Goal: Task Accomplishment & Management: Use online tool/utility

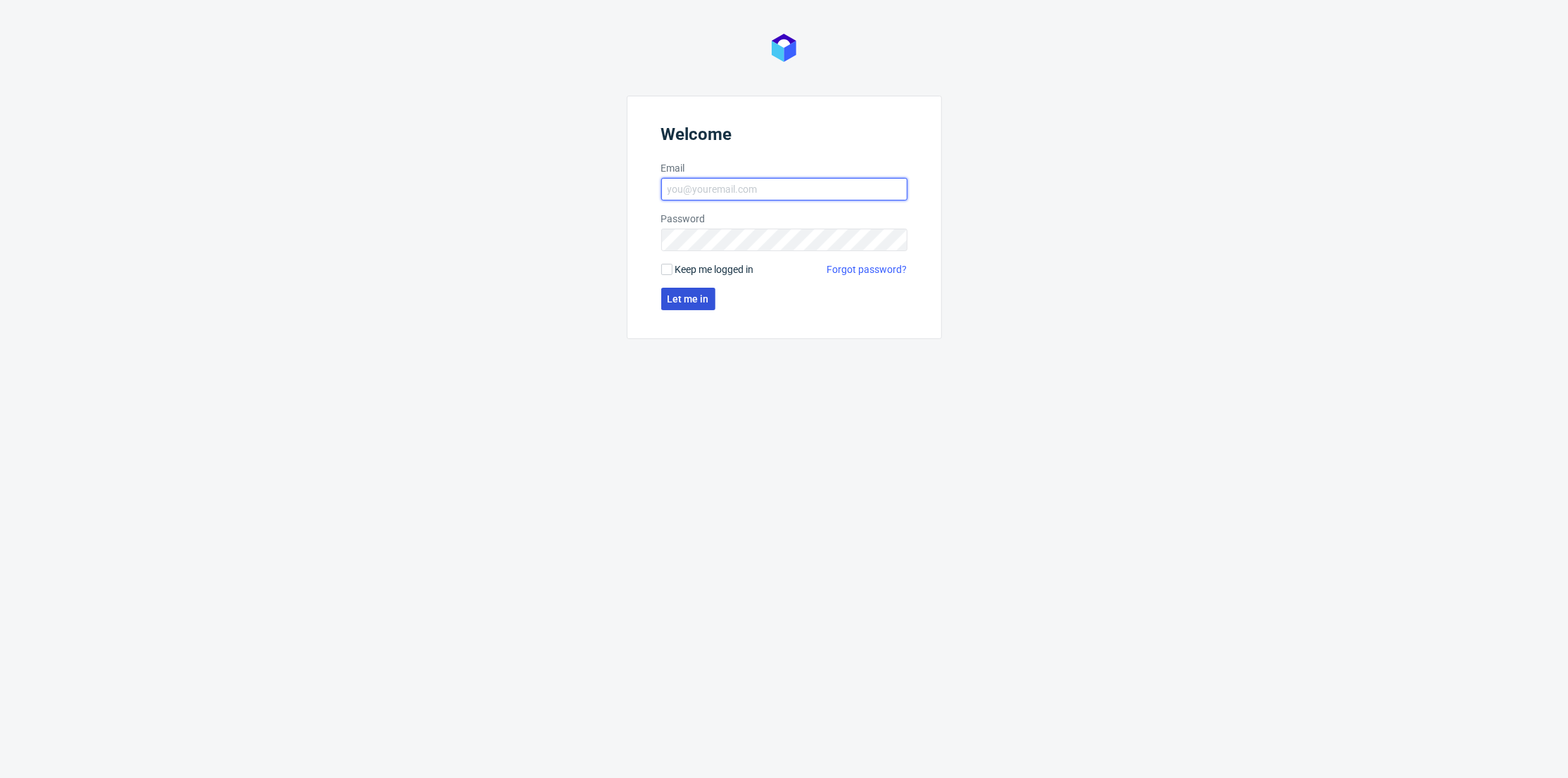
type input "adrian.margula@packhelp.com"
click at [683, 289] on button "Let me in" at bounding box center [688, 299] width 54 height 23
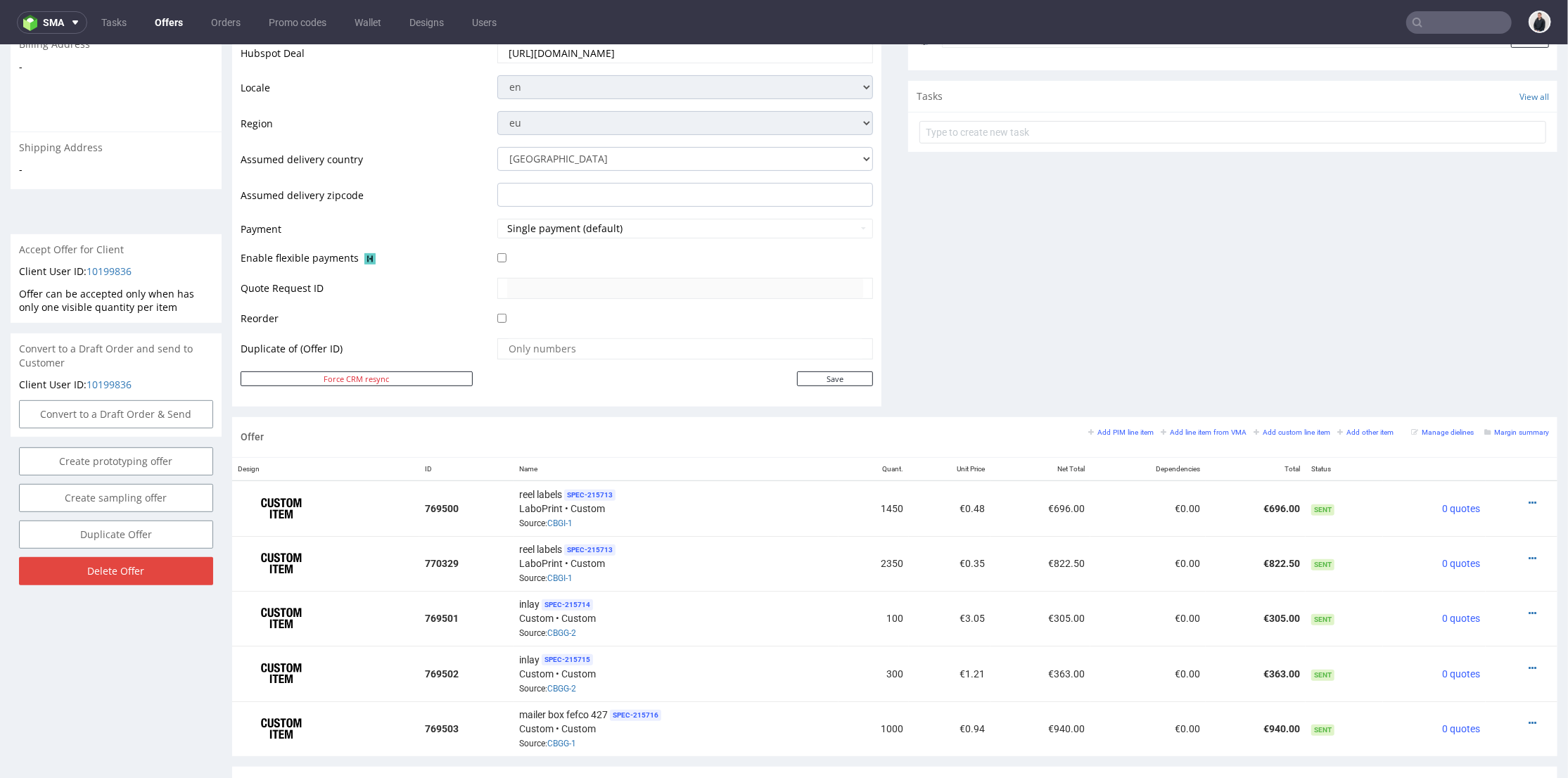
scroll to position [547, 0]
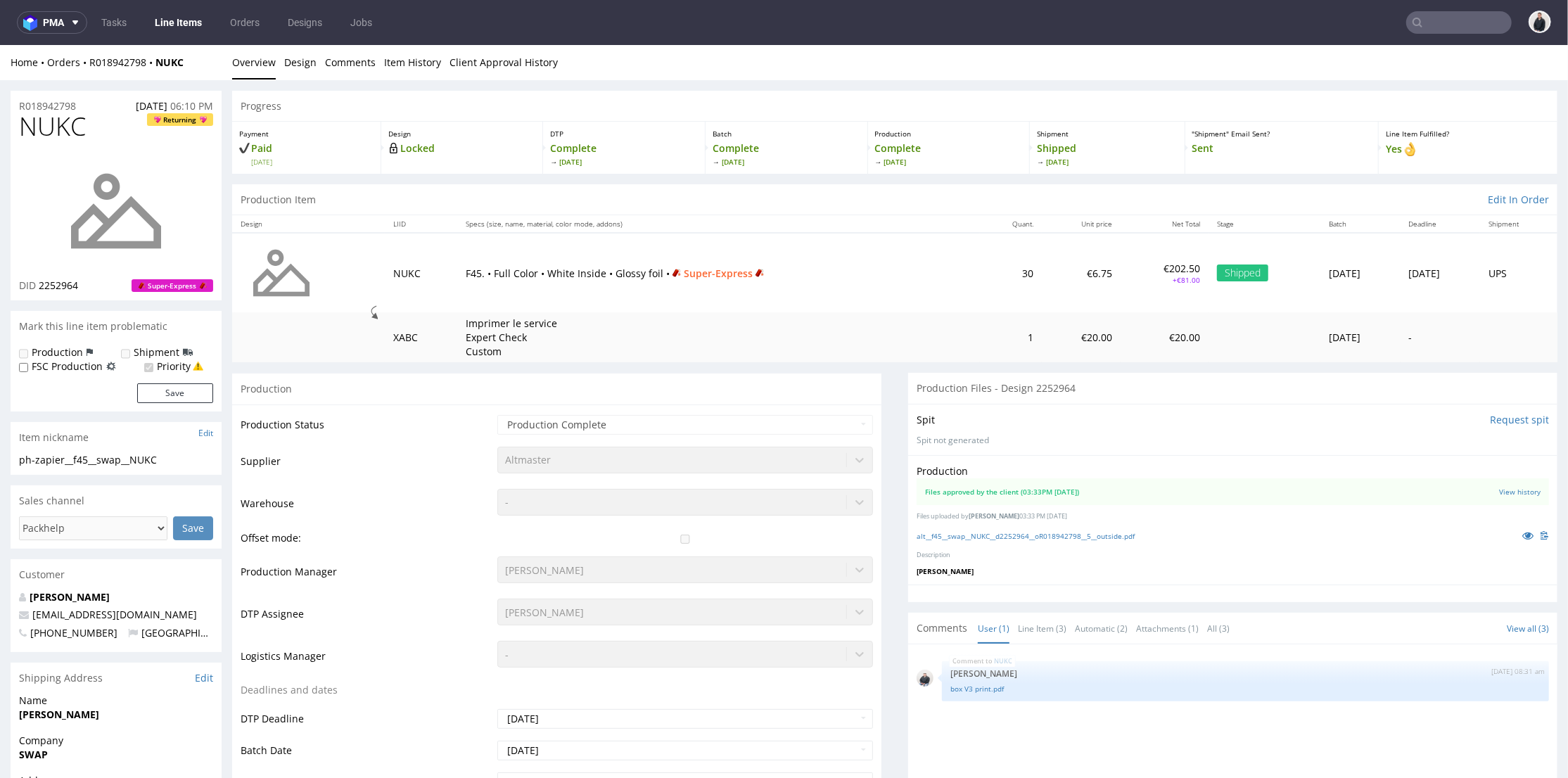
scroll to position [468, 0]
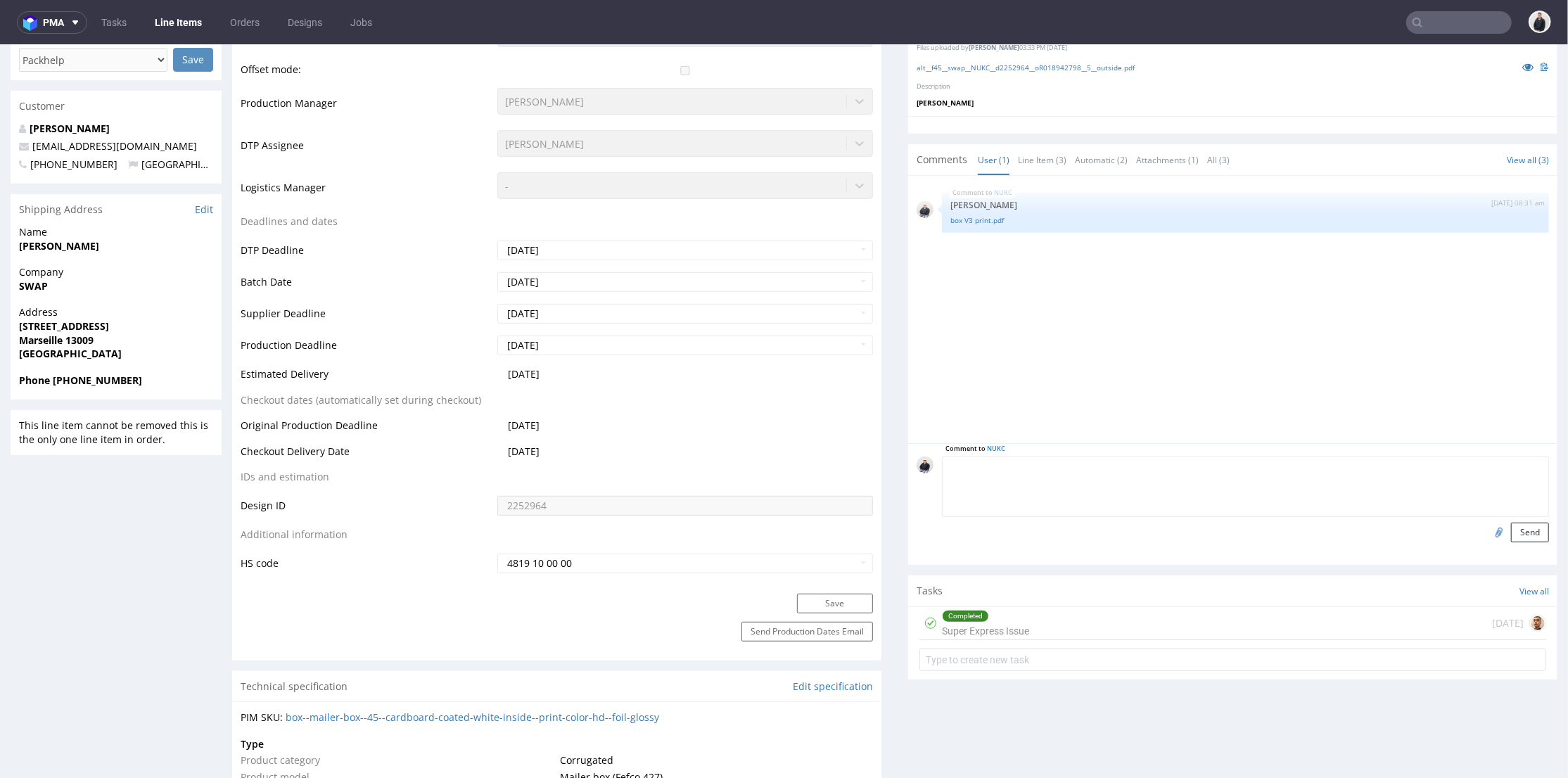
click at [1107, 459] on textarea at bounding box center [1245, 486] width 607 height 60
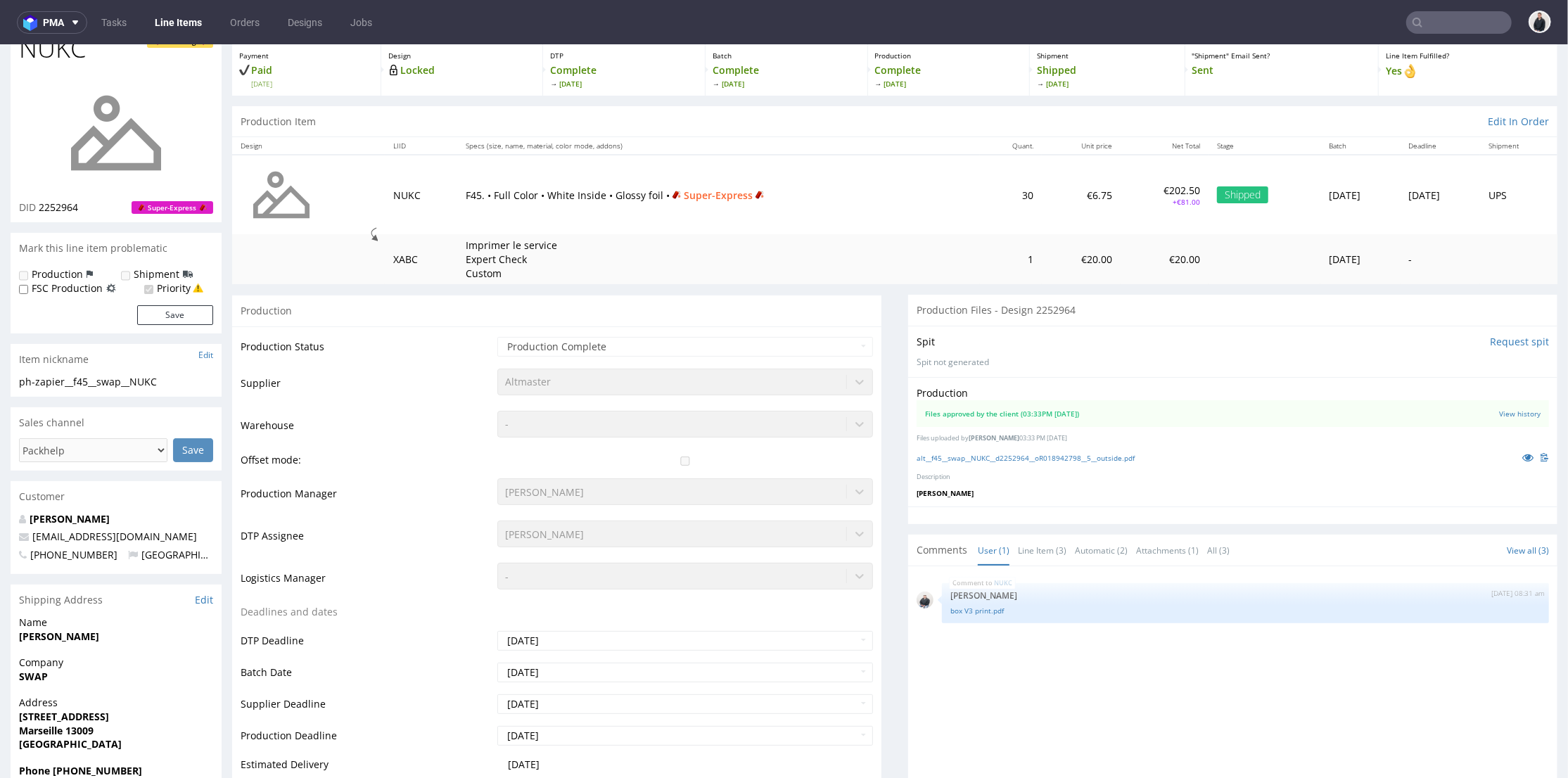
scroll to position [0, 0]
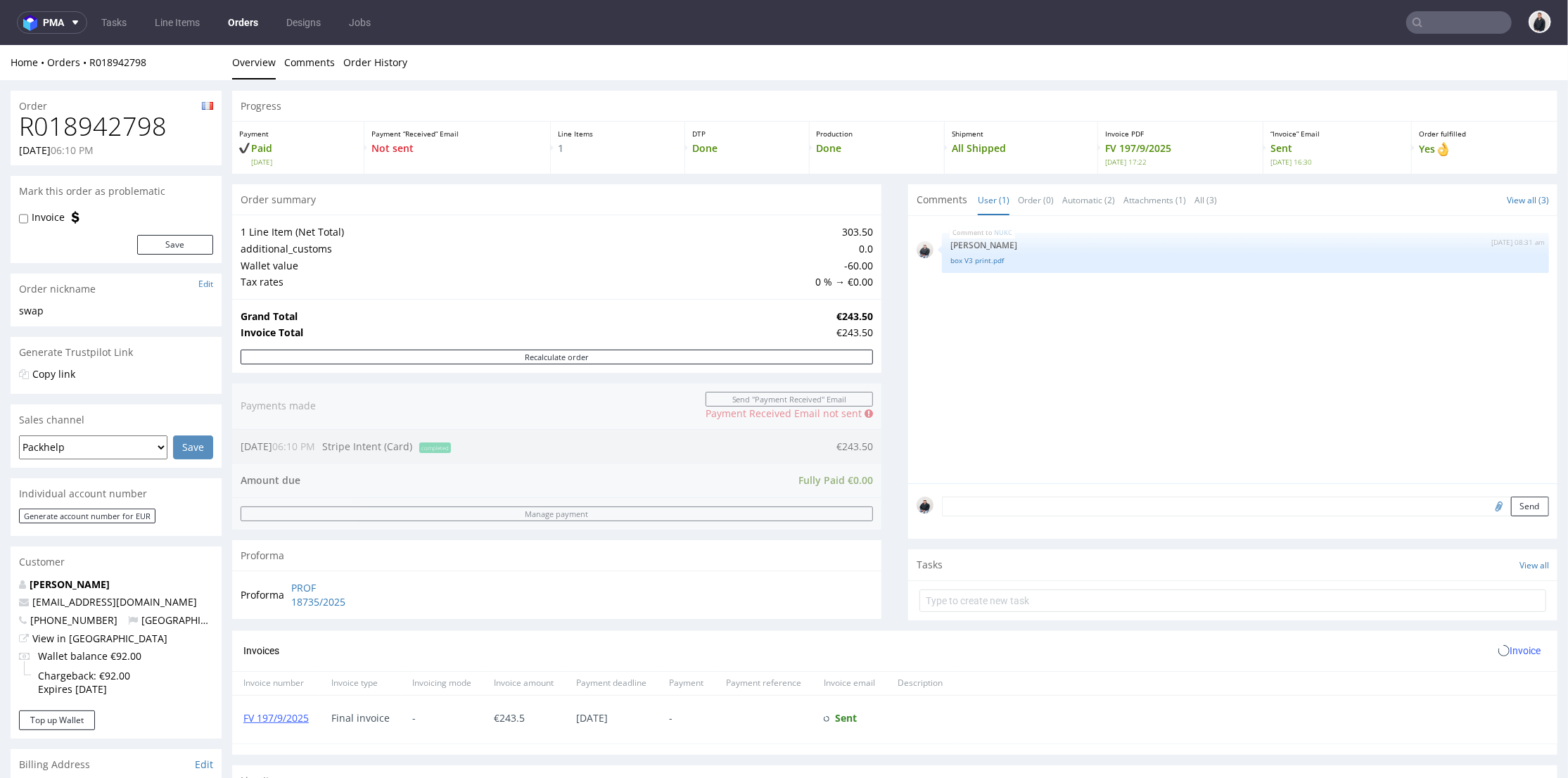
click at [1018, 506] on textarea at bounding box center [1245, 506] width 607 height 20
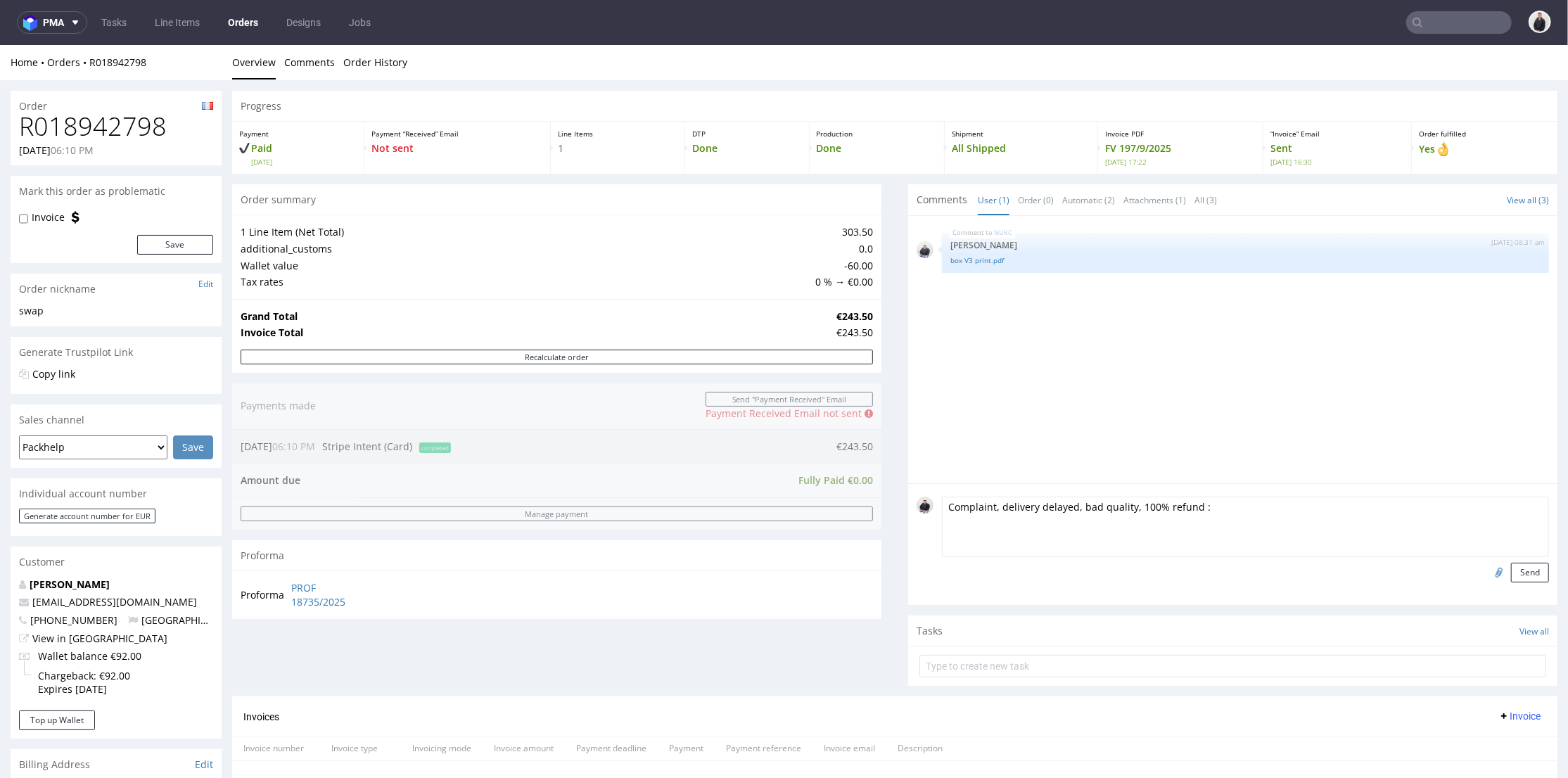
paste textarea "https://packhelp.slack.com/archives/C03AR6KRWNS/p1757418258349709"
type textarea "Complaint, delivery delayed, bad quality, 100% refund : https://packhelp.slack.…"
click at [1487, 576] on input "file" at bounding box center [1497, 571] width 20 height 18
type input "C:\fakepath\IMG_8052 2.jpeg"
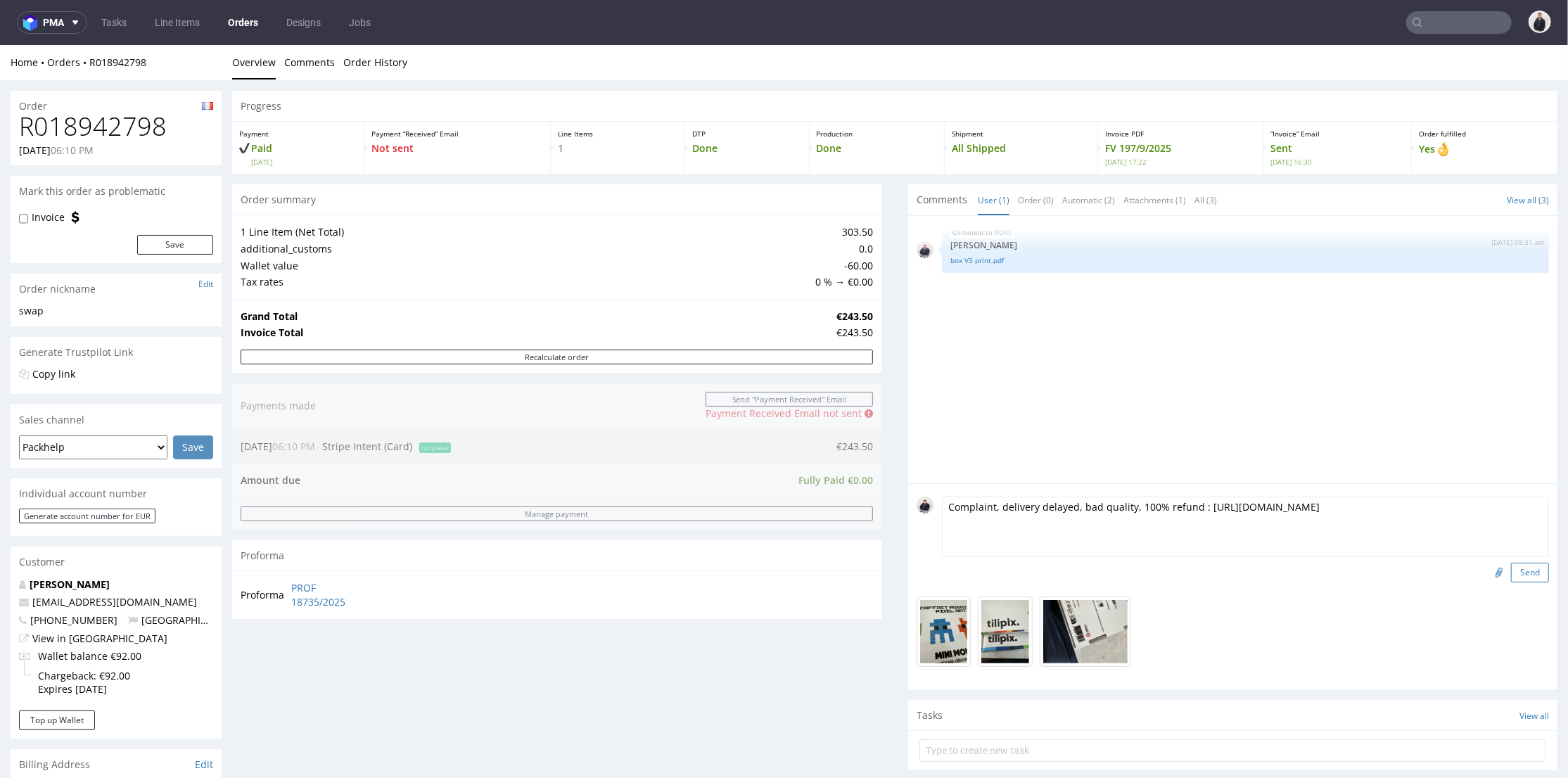
click at [1512, 572] on button "Send" at bounding box center [1530, 572] width 38 height 20
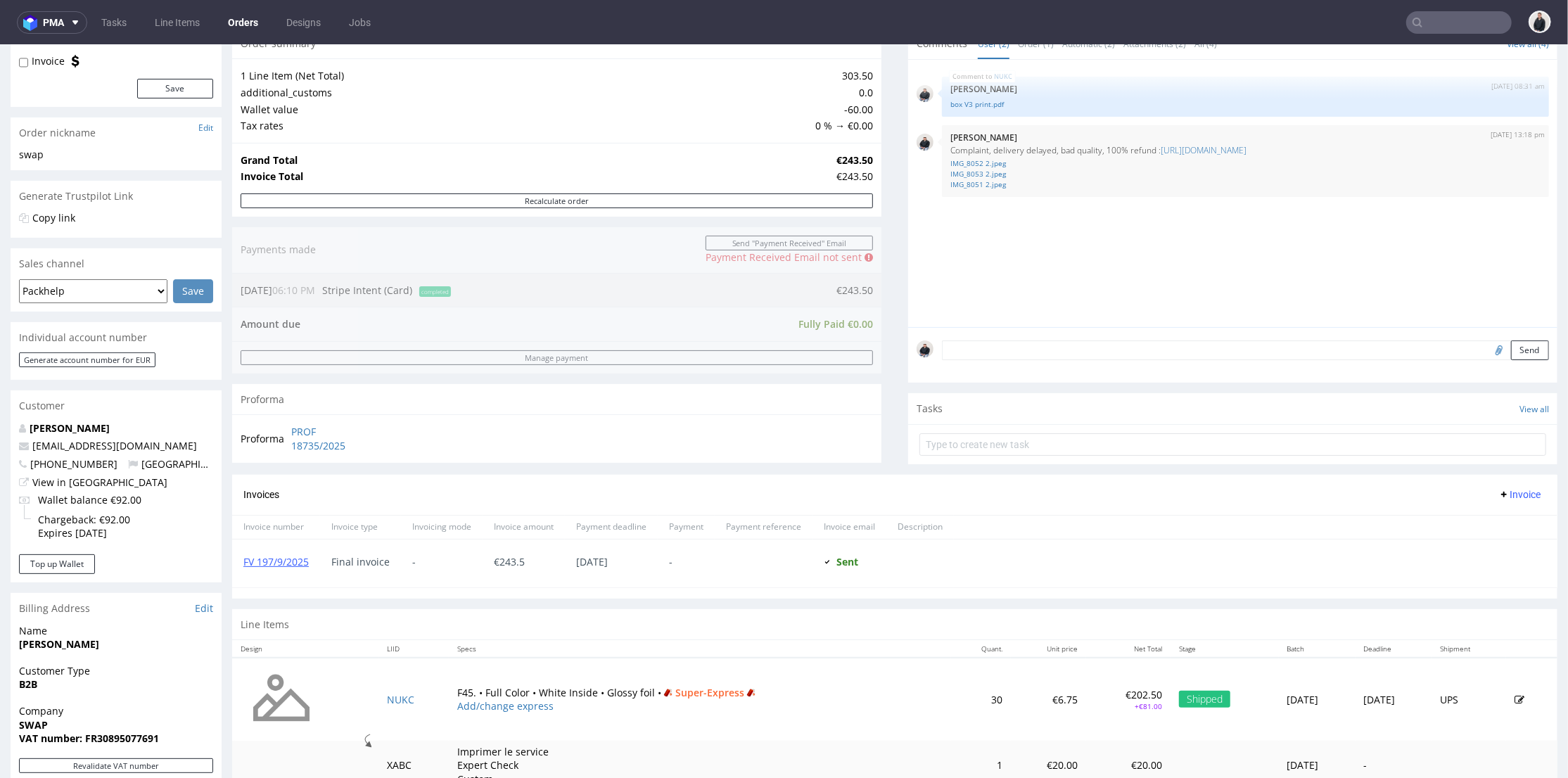
scroll to position [235, 0]
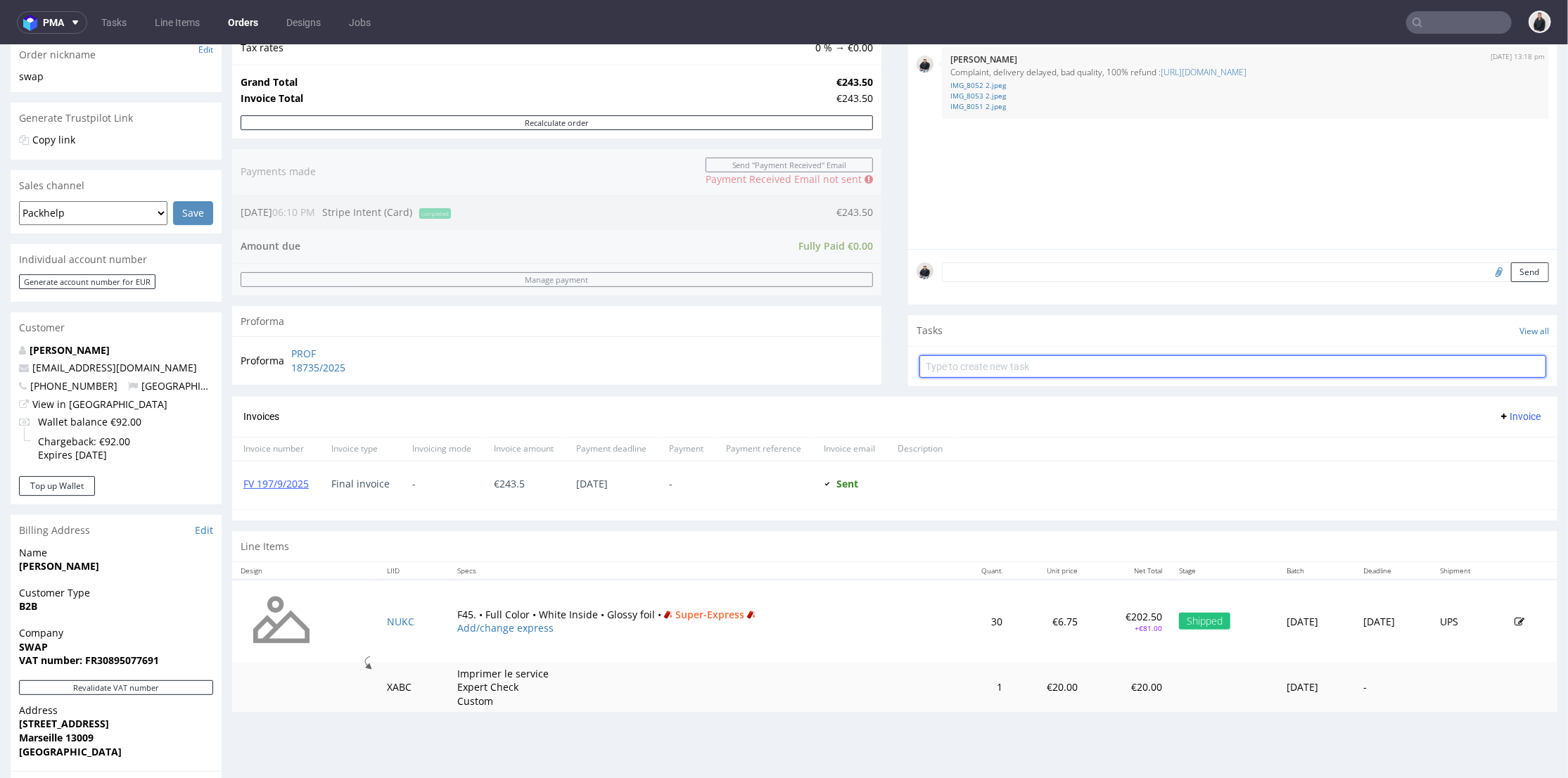
click at [1031, 360] on input "text" at bounding box center [1233, 366] width 627 height 23
type input "refund"
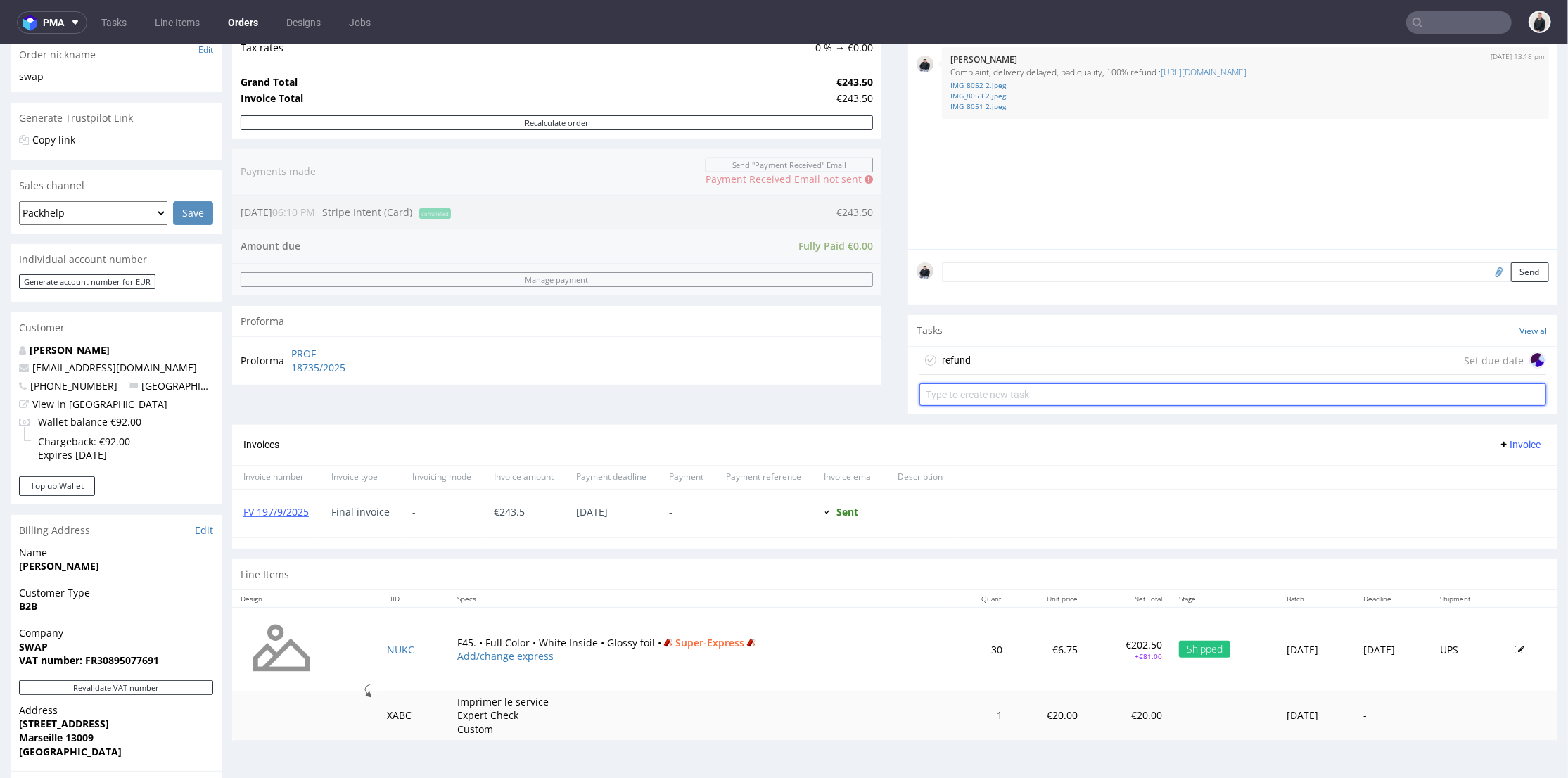
click at [1087, 392] on input "text" at bounding box center [1233, 394] width 627 height 23
type input "invoice correction"
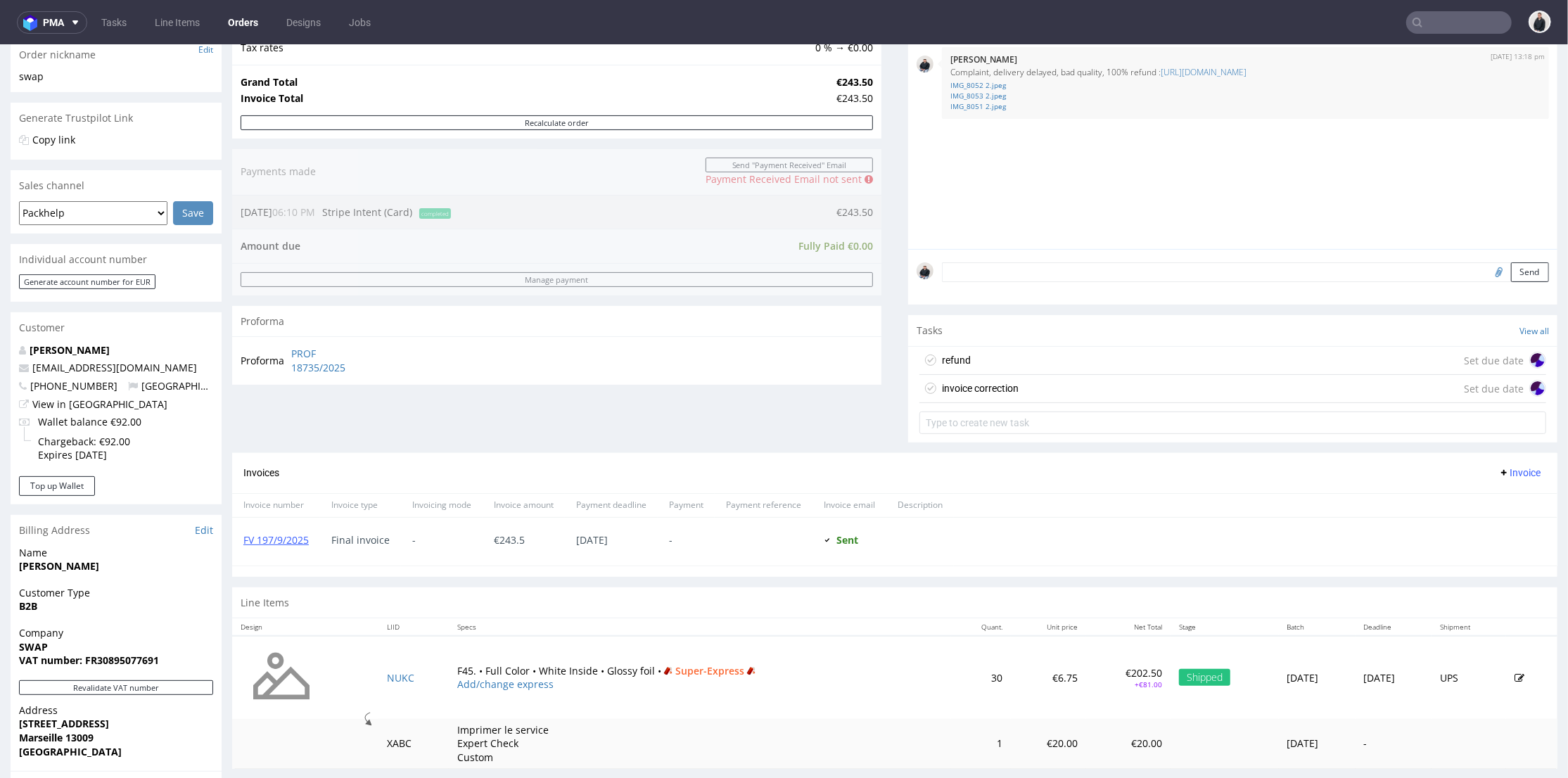
click at [1057, 363] on div "refund Set due date" at bounding box center [1233, 361] width 627 height 28
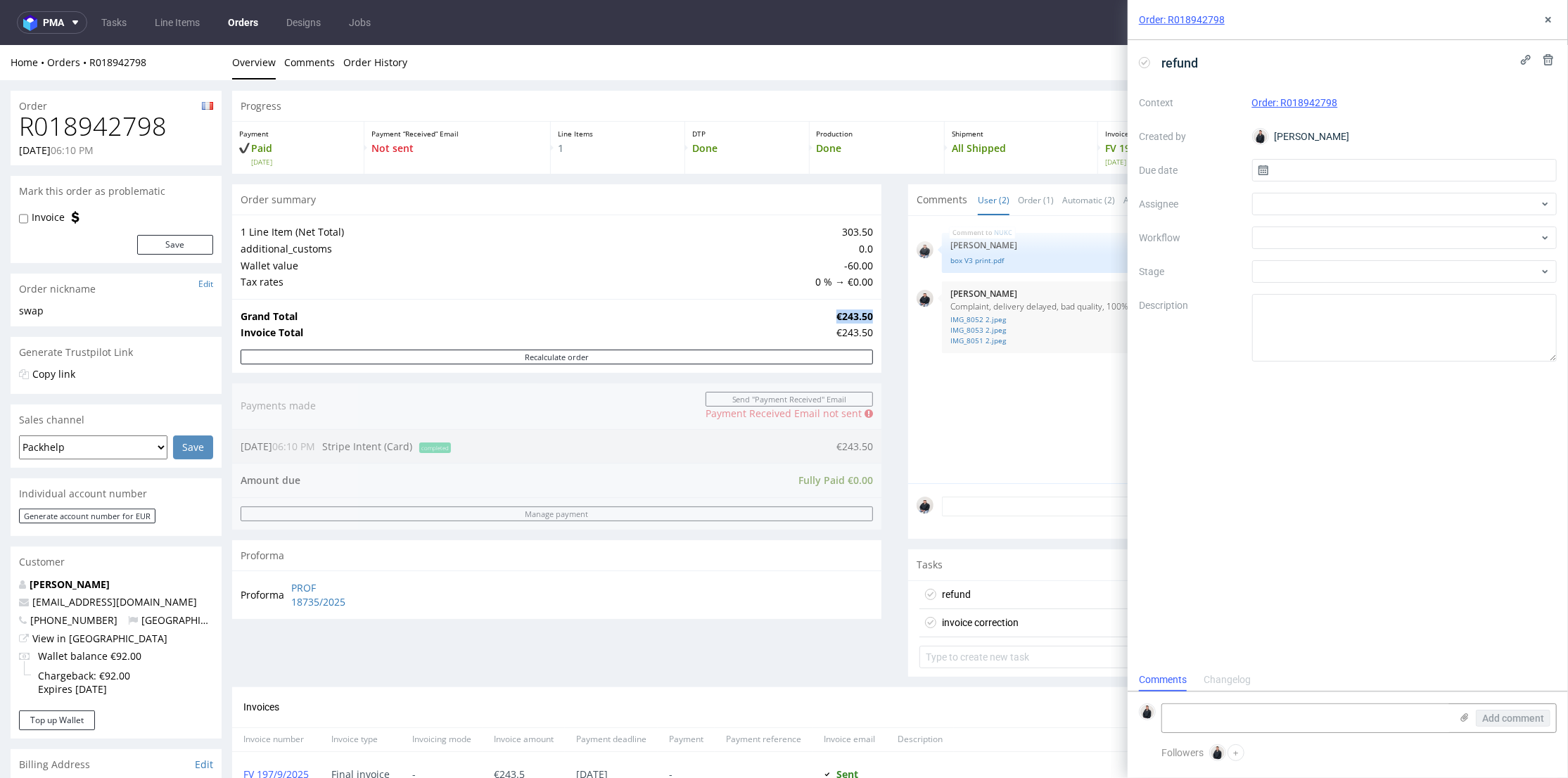
drag, startPoint x: 837, startPoint y: 311, endPoint x: 861, endPoint y: 311, distance: 24.0
click at [861, 311] on strong "€243.50" at bounding box center [855, 316] width 37 height 13
copy strong "€243.50"
click at [1291, 197] on div at bounding box center [1404, 204] width 305 height 23
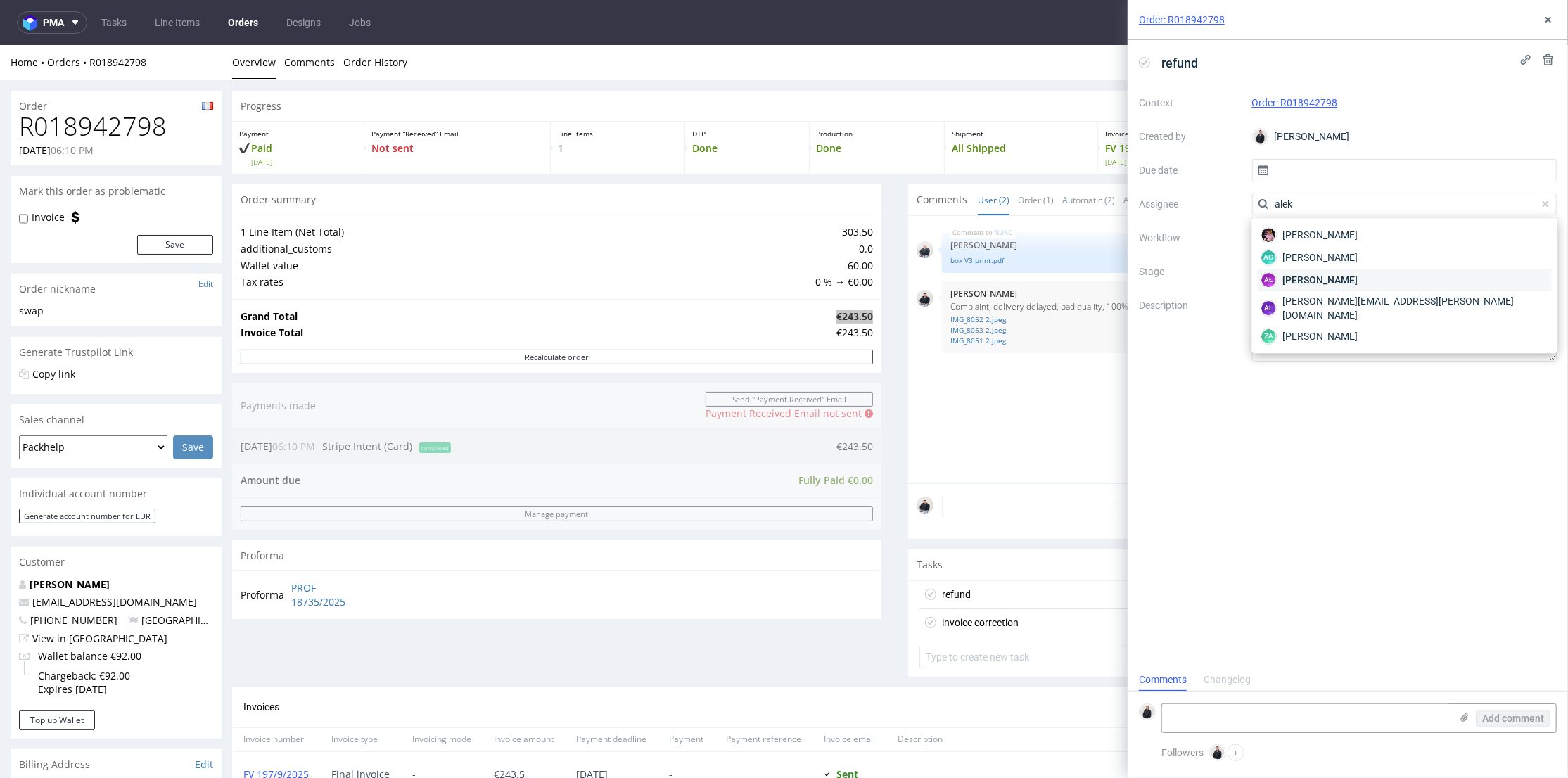
type input "alek"
click at [1359, 274] on span "Aleksandra Łętowska" at bounding box center [1320, 280] width 75 height 14
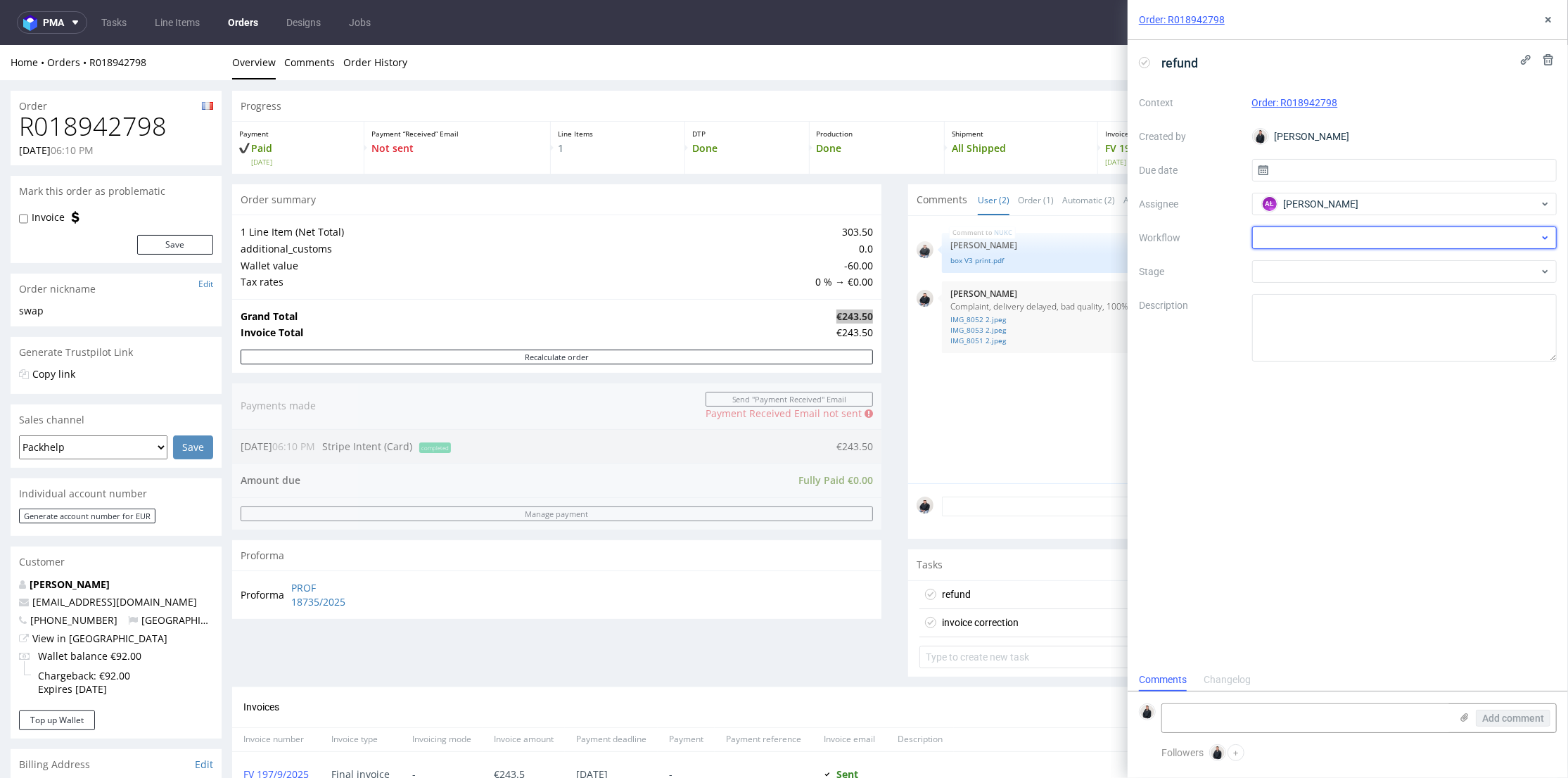
click at [1347, 235] on div at bounding box center [1404, 237] width 305 height 23
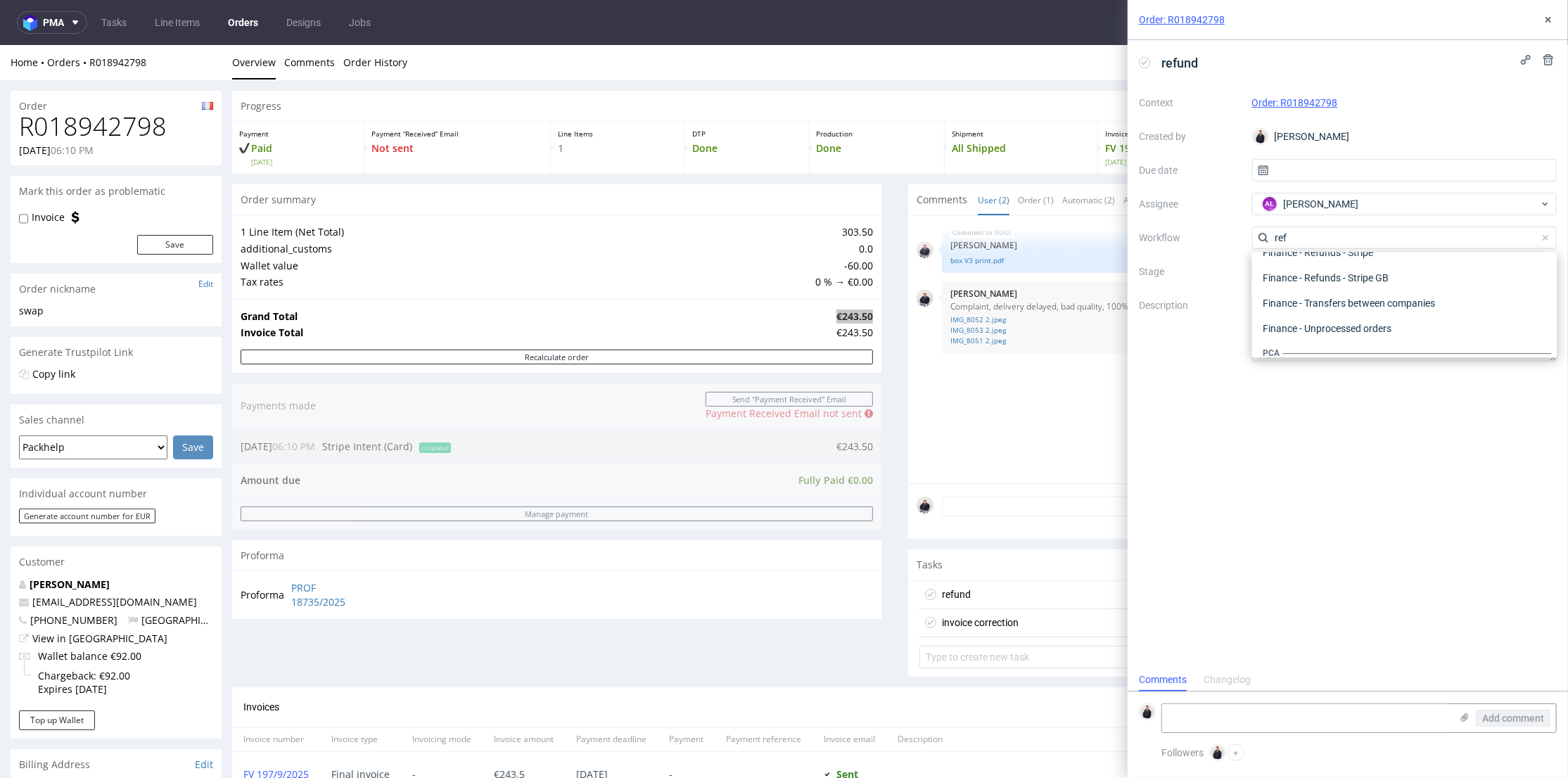
scroll to position [75, 0]
type input "ref"
click at [1366, 308] on div "Finance - Refunds - Stripe" at bounding box center [1404, 315] width 294 height 25
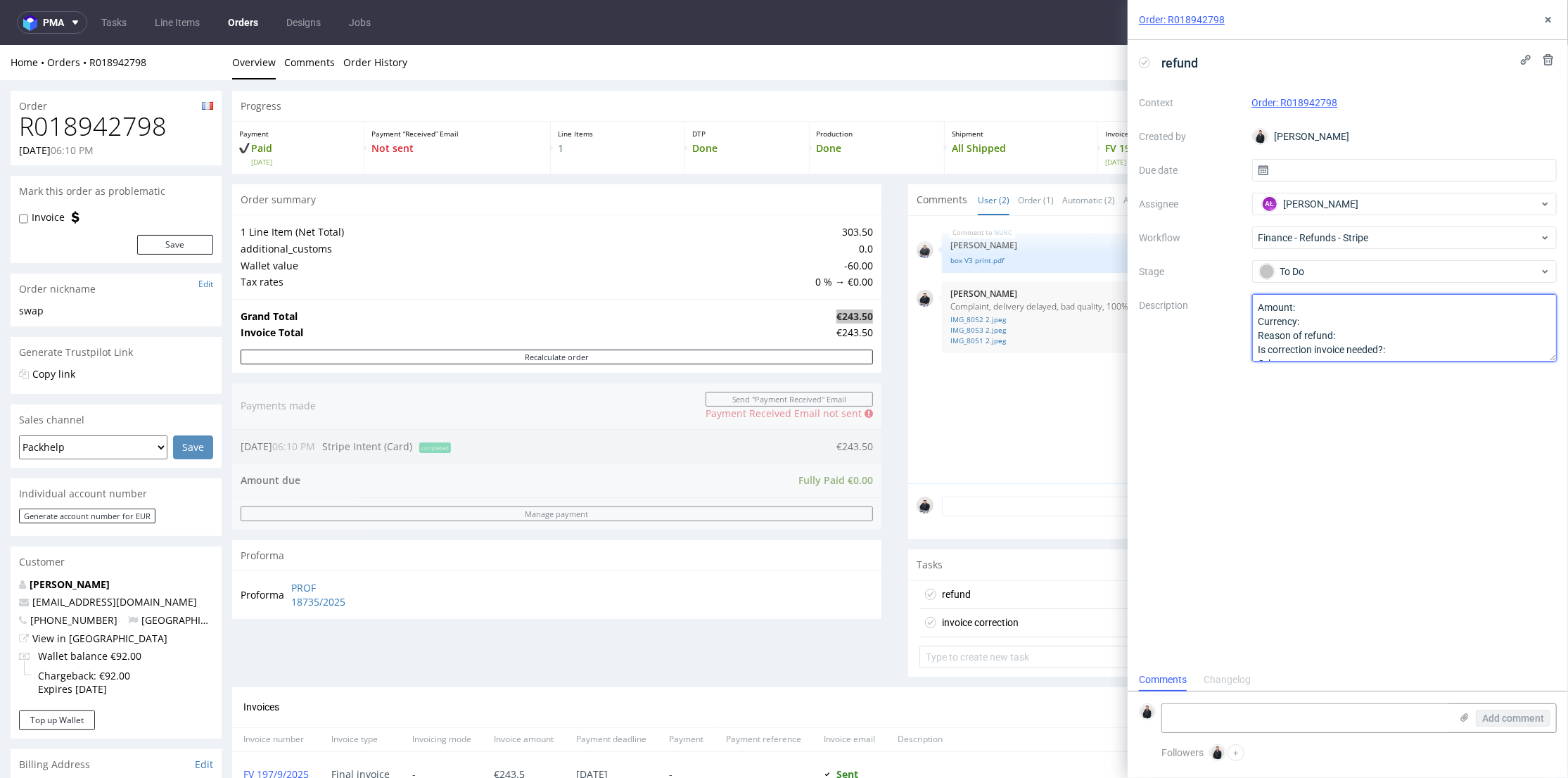
click at [1354, 307] on textarea "Amount: Currency: Reason of refund: Is correction invoice needed?: Other:" at bounding box center [1404, 327] width 305 height 68
paste textarea "€243.50"
click at [1341, 321] on textarea "Amount: Currency: Reason of refund: Is correction invoice needed?: Other:" at bounding box center [1404, 327] width 305 height 68
click at [1376, 331] on textarea "Amount: Currency: Reason of refund: Is correction invoice needed?: Other:" at bounding box center [1404, 327] width 305 height 68
click at [1416, 346] on textarea "Amount: Currency: Reason of refund: Is correction invoice needed?: Other:" at bounding box center [1404, 327] width 305 height 68
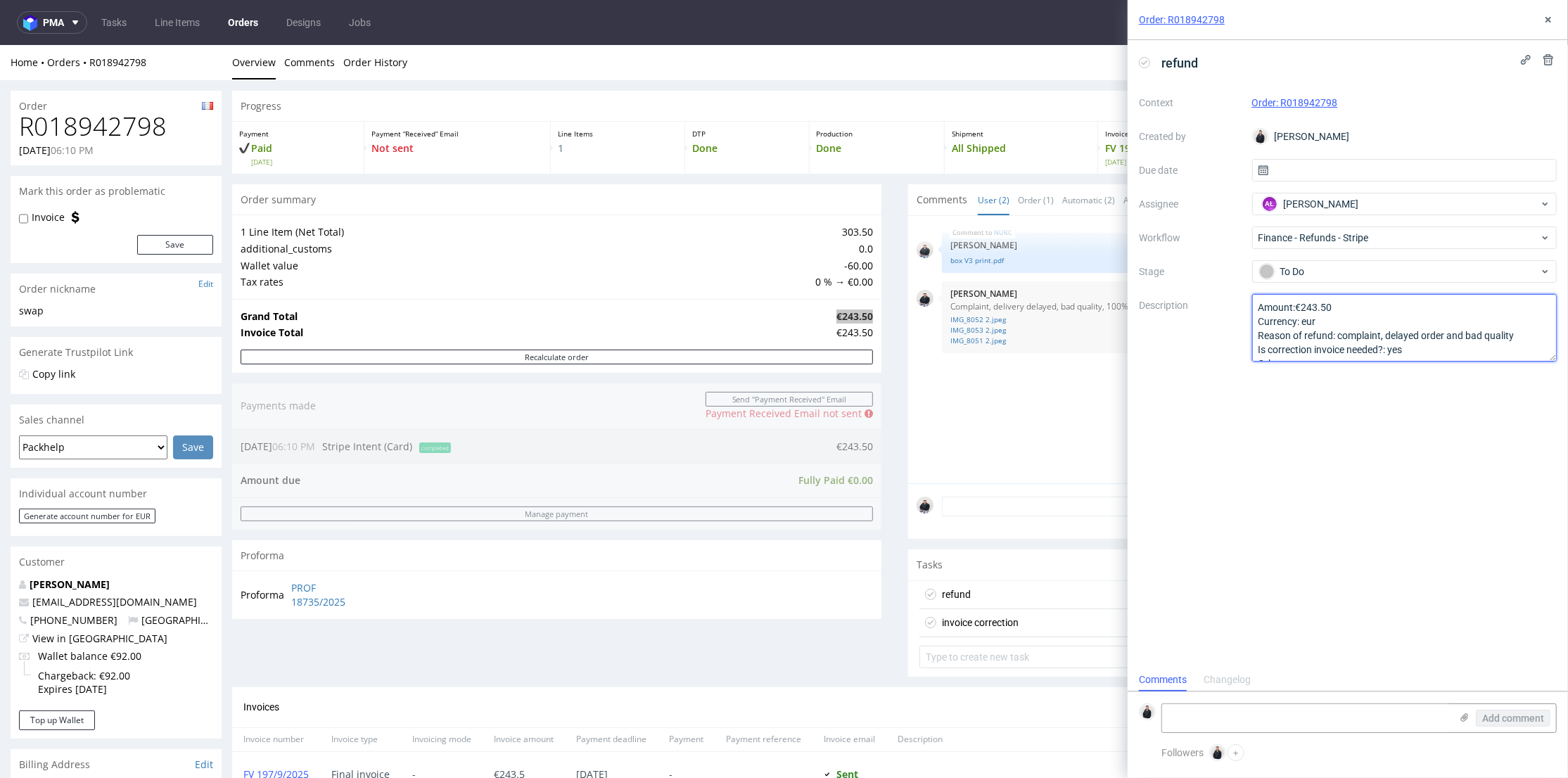
type textarea "Amount:€243.50 Currency: eur Reason of refund: complaint, delayed order and bad…"
click at [1409, 387] on div "refund Context Order: R018942798 Created by Adrian Margula Due date Assignee AŁ…" at bounding box center [1348, 354] width 441 height 629
click at [1546, 14] on icon at bounding box center [1547, 19] width 11 height 11
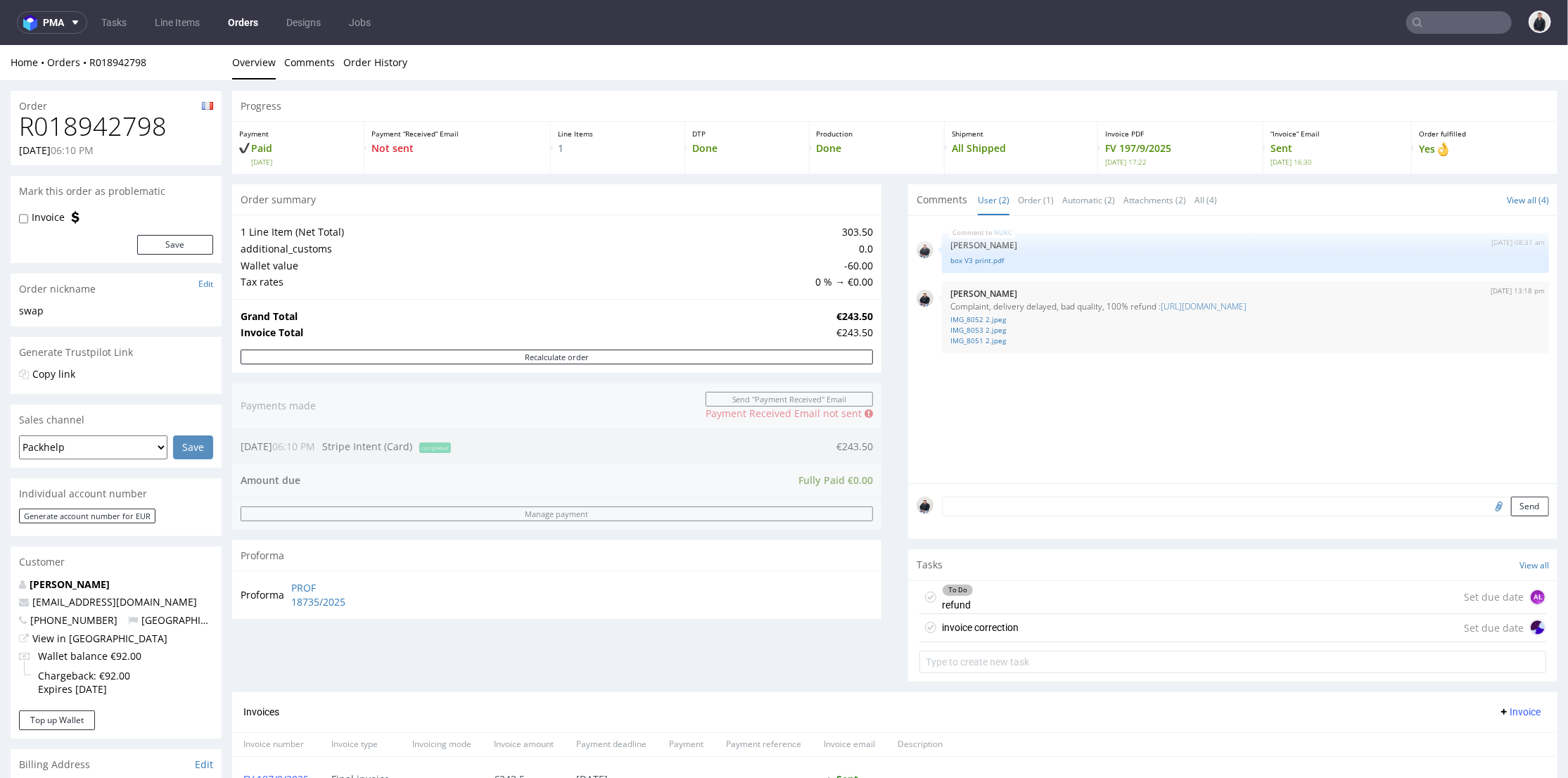
click at [1013, 629] on div "invoice correction Set due date" at bounding box center [1233, 628] width 627 height 28
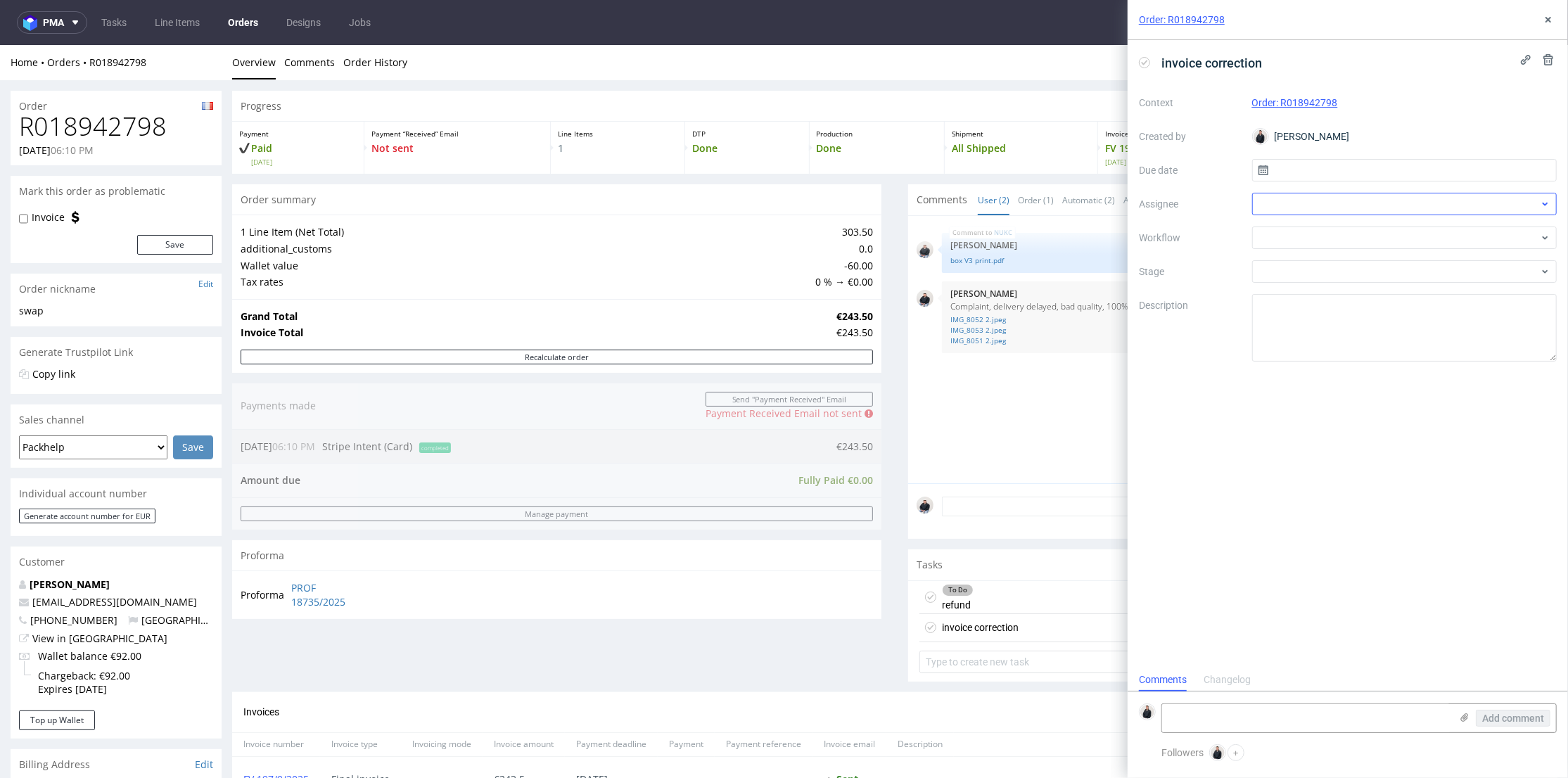
scroll to position [11, 0]
click at [1388, 203] on div at bounding box center [1404, 204] width 305 height 23
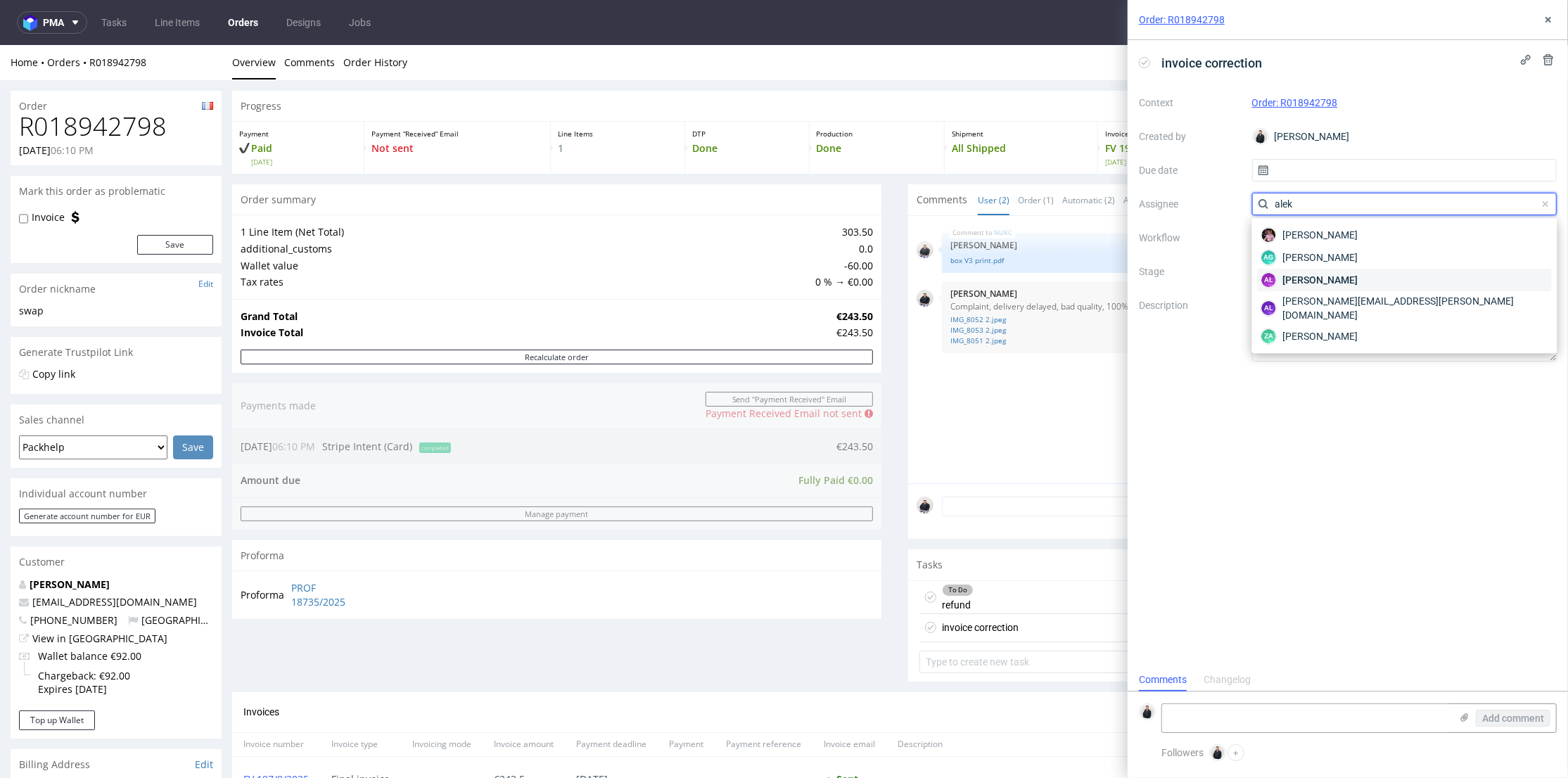
type input "alek"
click at [1378, 273] on div "AŁ Aleksandra Łętowska" at bounding box center [1404, 280] width 294 height 23
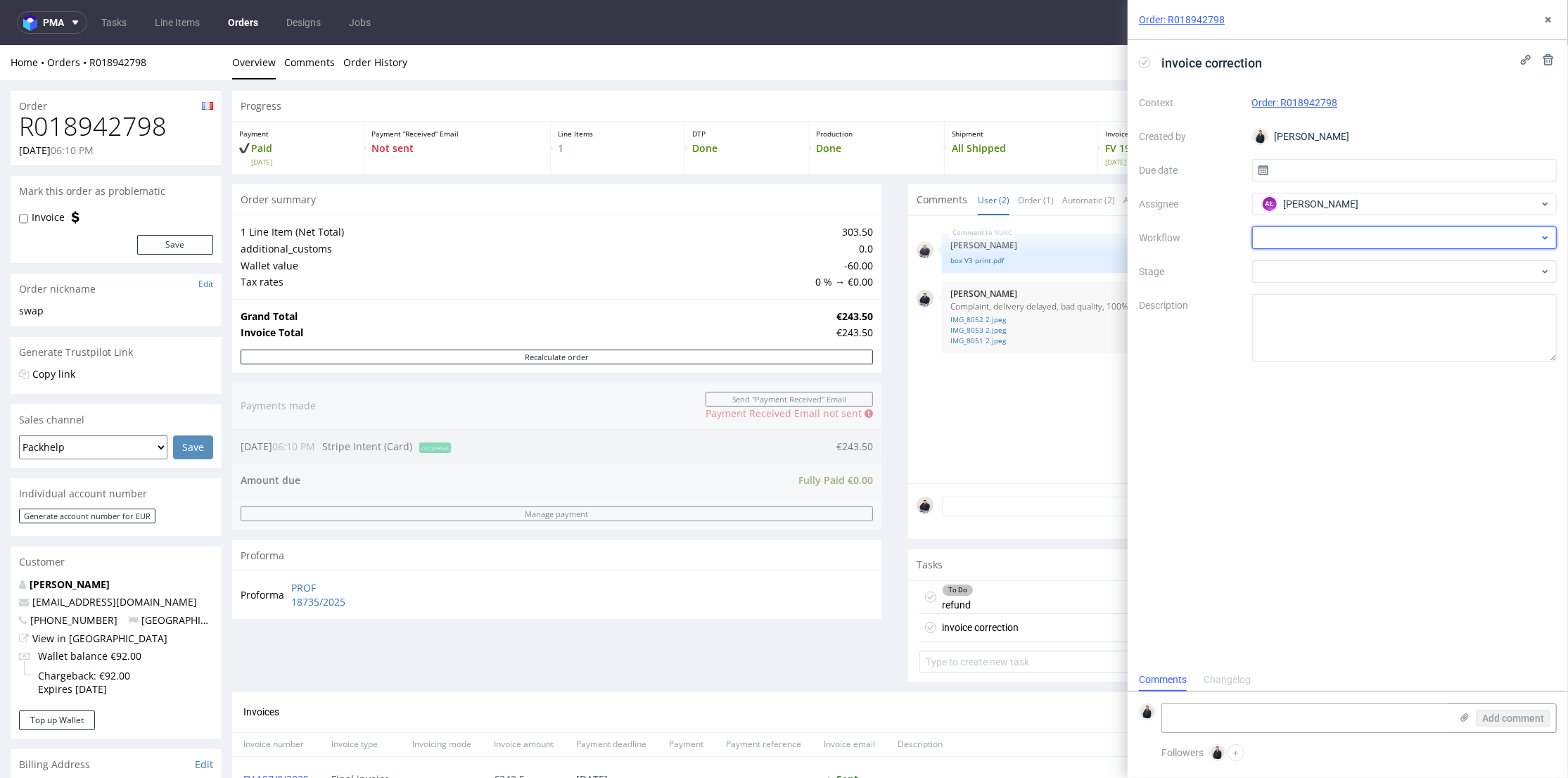
click at [1347, 235] on div at bounding box center [1404, 237] width 305 height 23
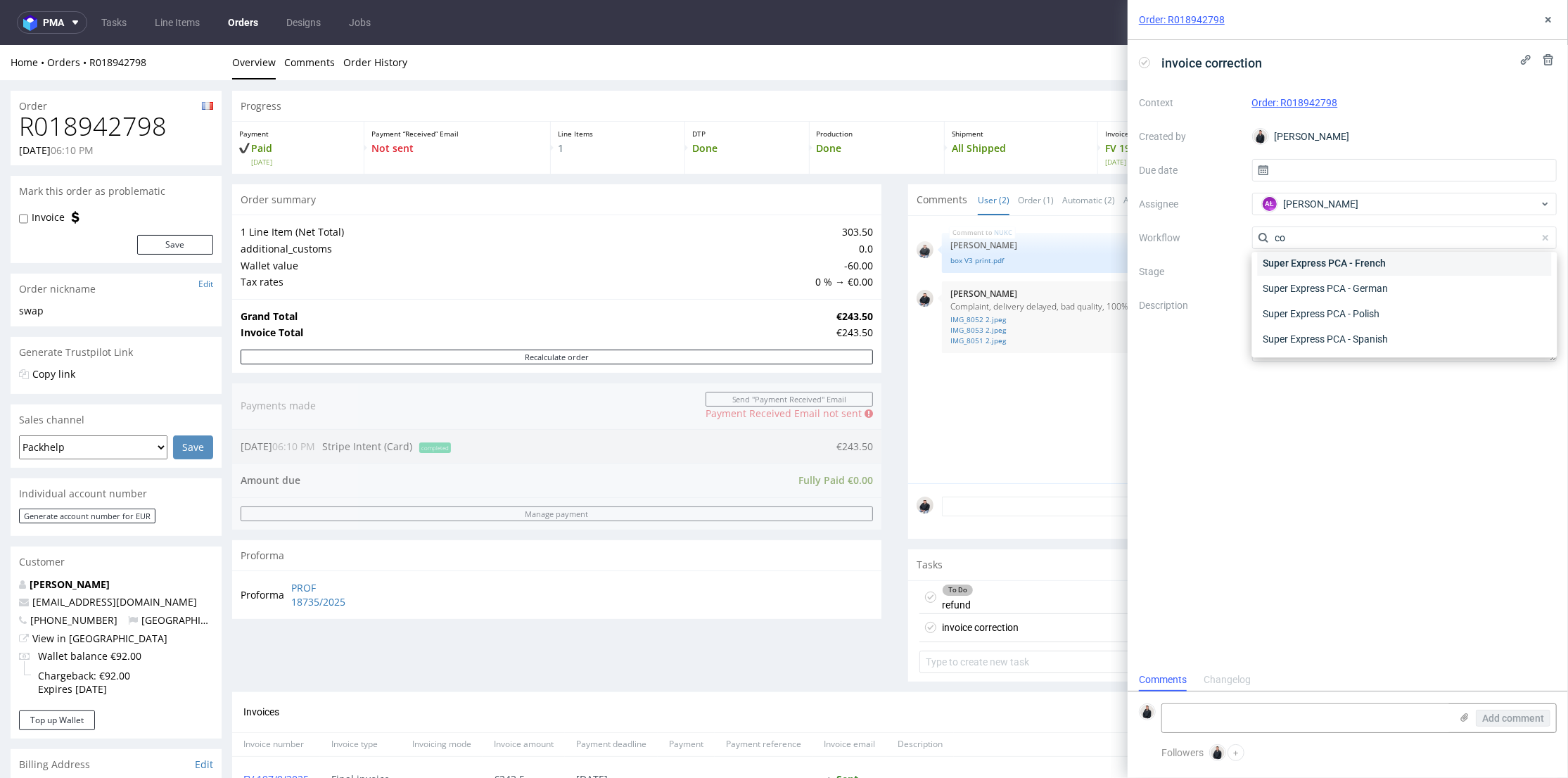
scroll to position [0, 0]
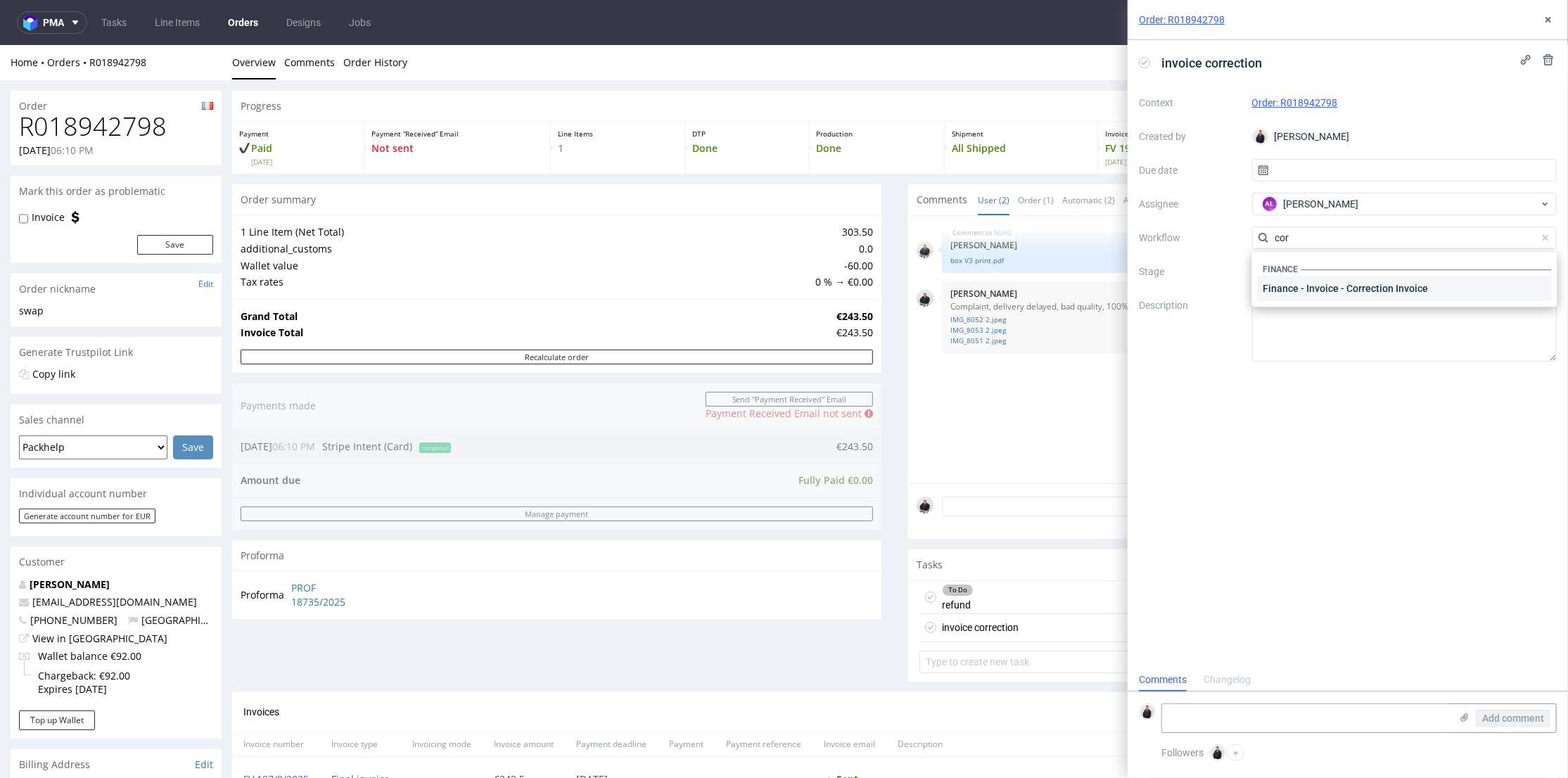
type input "cor"
click at [1336, 290] on div "Finance - Invoice - Correction Invoice" at bounding box center [1404, 288] width 294 height 25
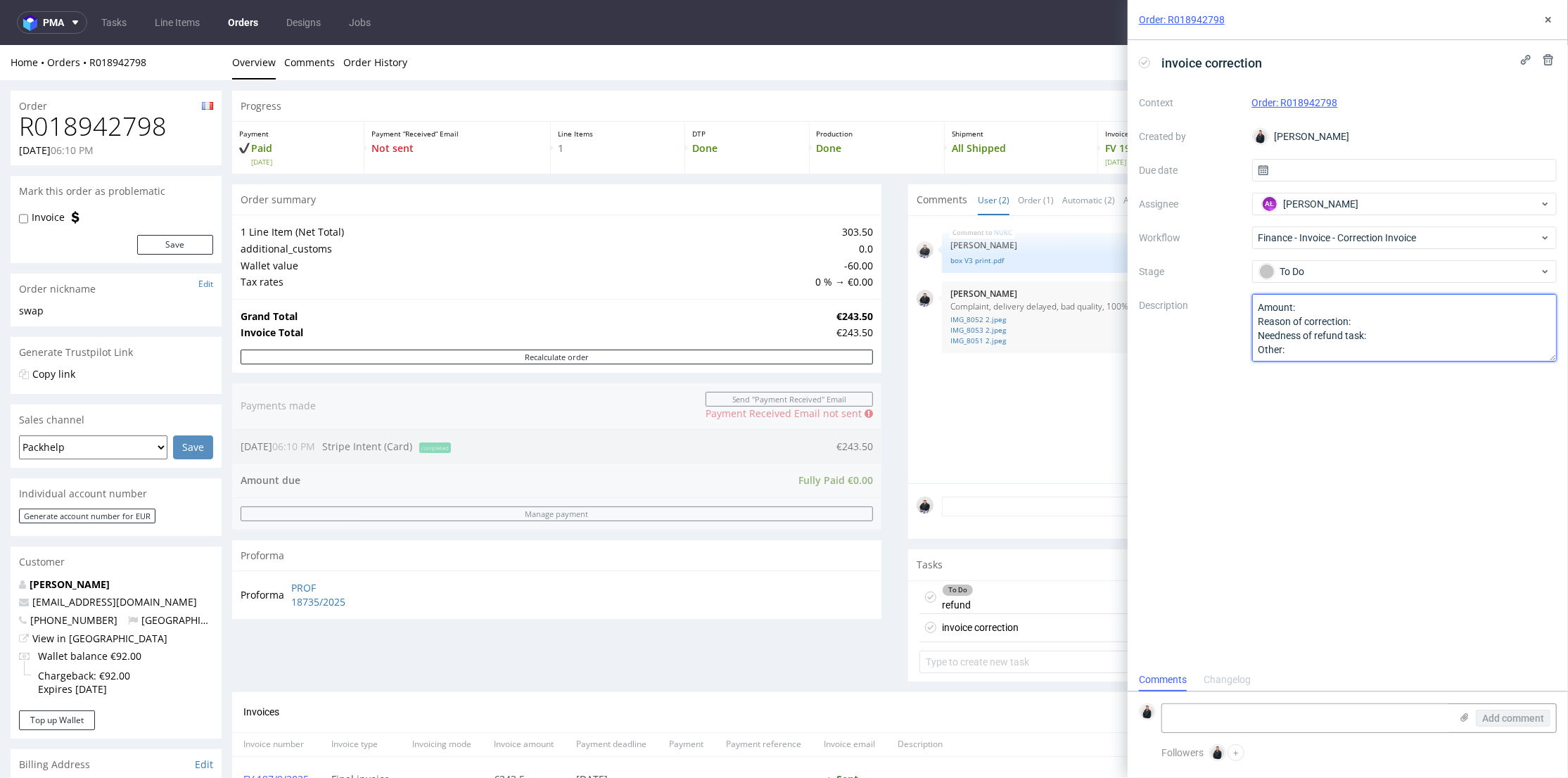
click at [1342, 304] on textarea "Amount: Reason of correction: Needness of refund task: Other:" at bounding box center [1404, 327] width 305 height 68
paste textarea "€243.50"
click at [1374, 319] on textarea "Amount: Reason of correction: Needness of refund task: Other:" at bounding box center [1404, 327] width 305 height 68
click at [1387, 338] on textarea "Amount: Reason of correction: Needness of refund task: Other:" at bounding box center [1404, 327] width 305 height 68
click at [1392, 352] on textarea "Amount: Reason of correction: Needness of refund task: Other:" at bounding box center [1404, 327] width 305 height 68
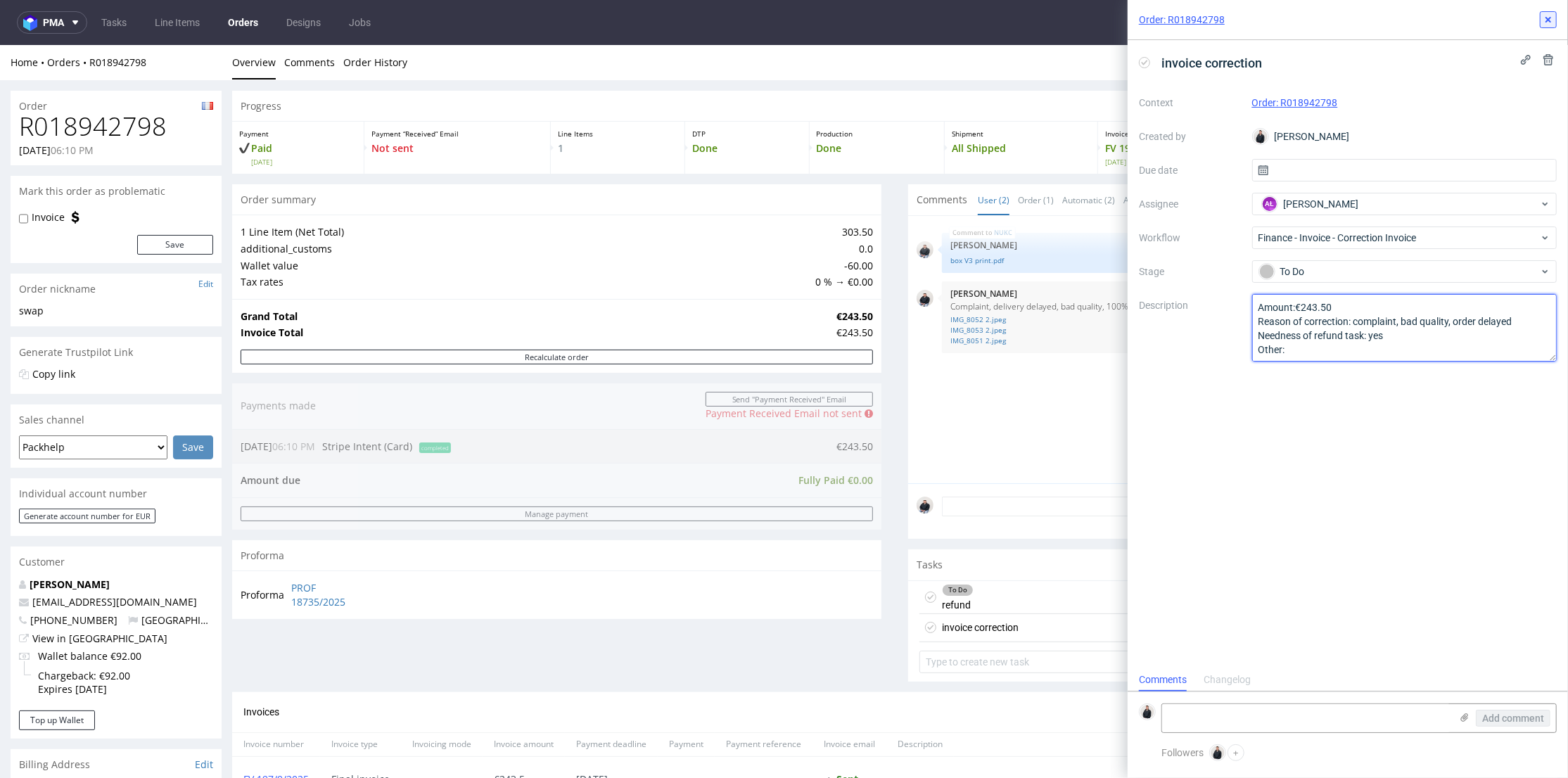
type textarea "Amount:€243.50 Reason of correction: complaint, bad quality, order delayed Need…"
click at [1546, 16] on icon at bounding box center [1547, 19] width 11 height 11
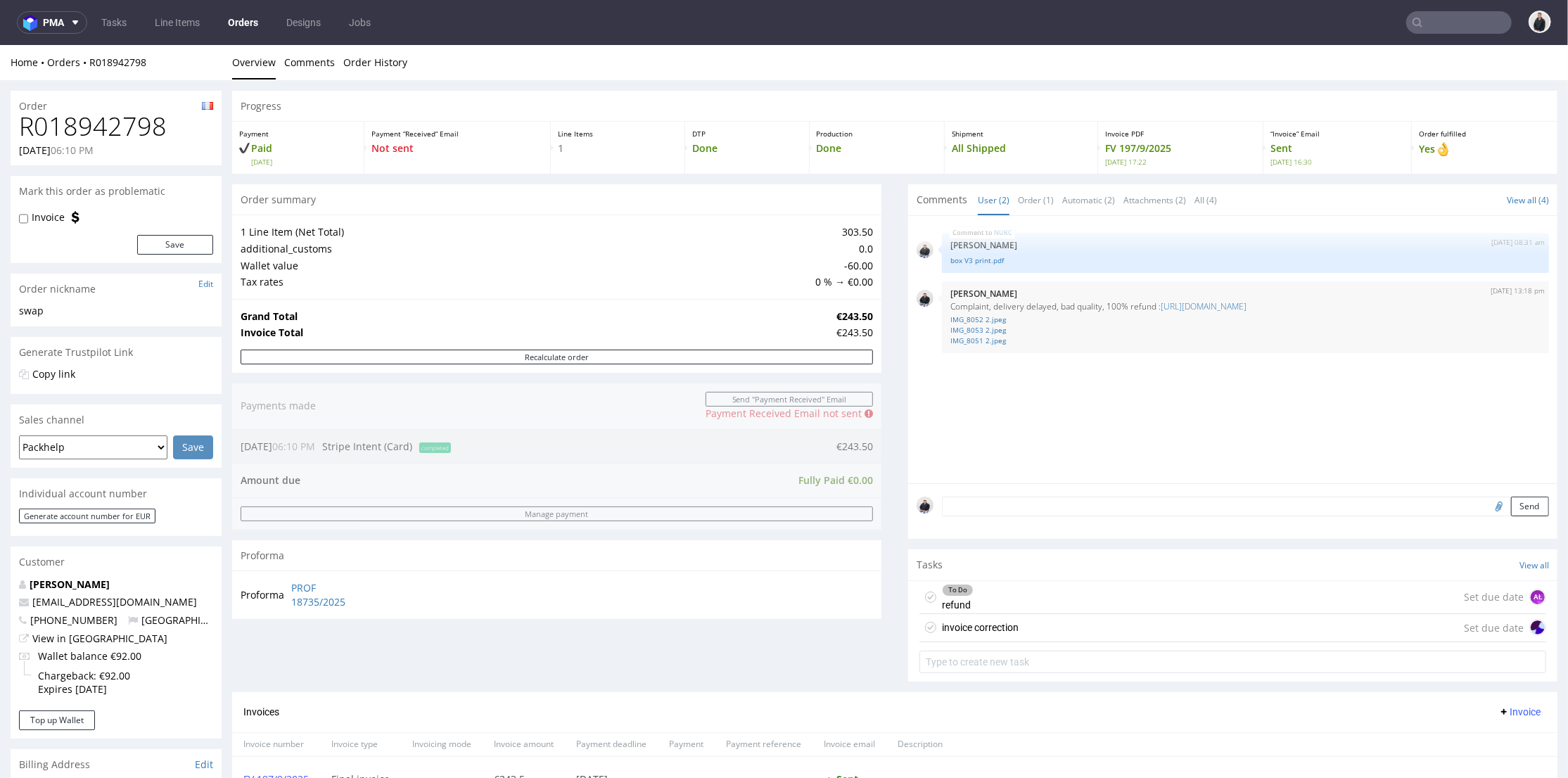
click at [1253, 360] on div "NUKC 26th Aug 25 | 08:31 am Adrian Margula box V3 print.pdf 17th Sep 25 | 13:18…" at bounding box center [1237, 353] width 641 height 259
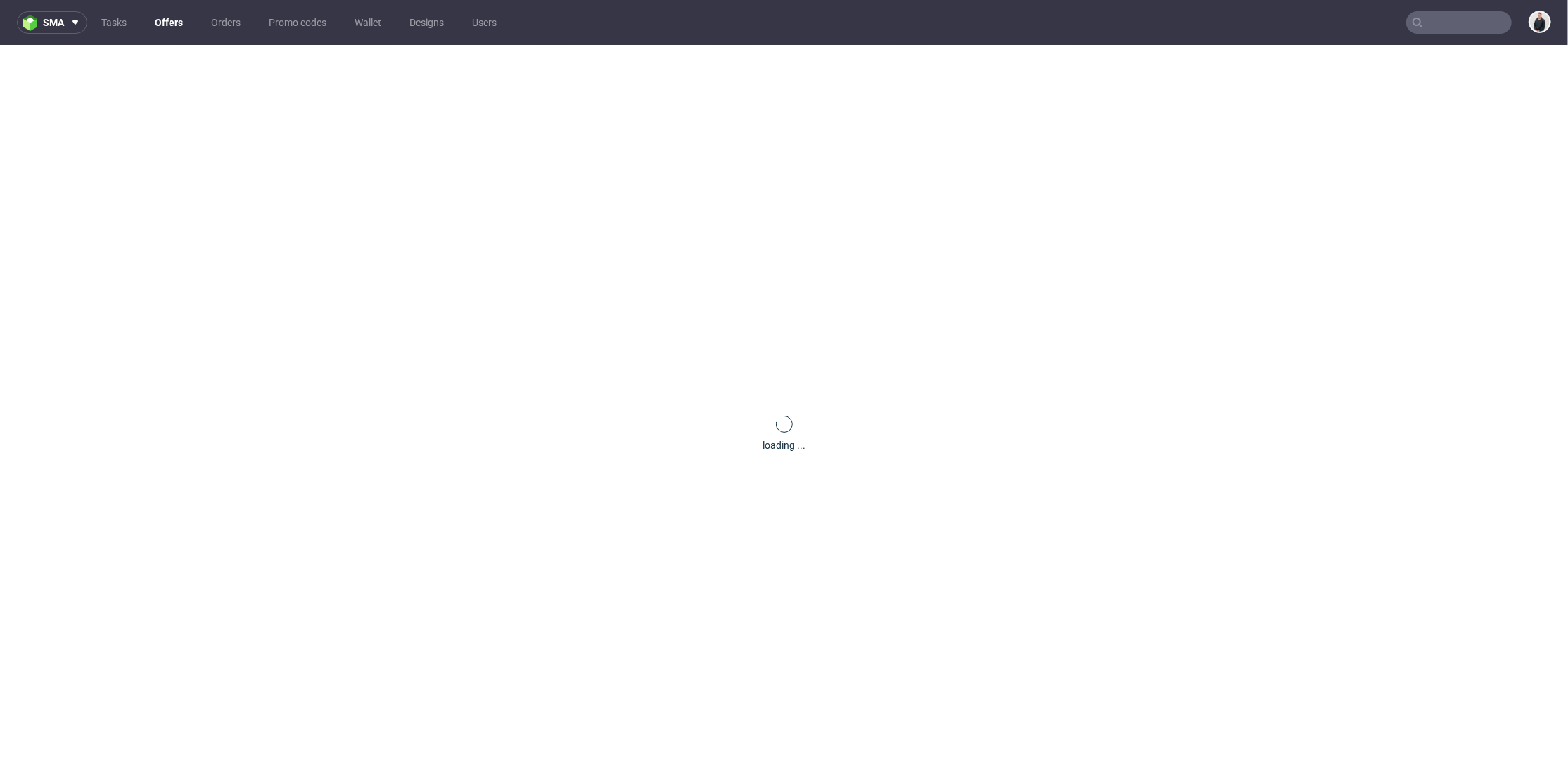
click at [1412, 19] on div at bounding box center [1459, 22] width 105 height 23
click at [1417, 21] on input "text" at bounding box center [1459, 22] width 105 height 23
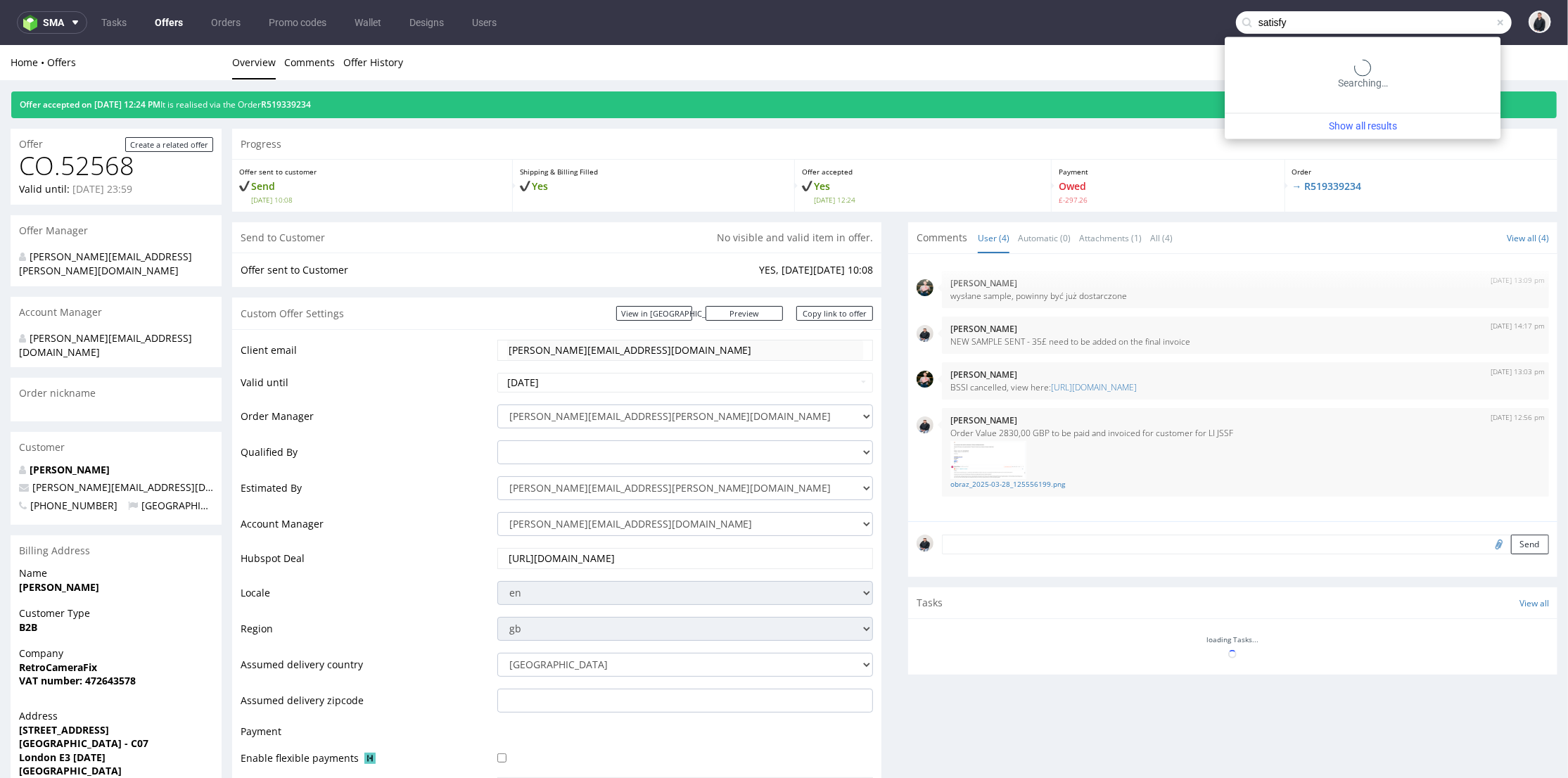
type input "satisfy"
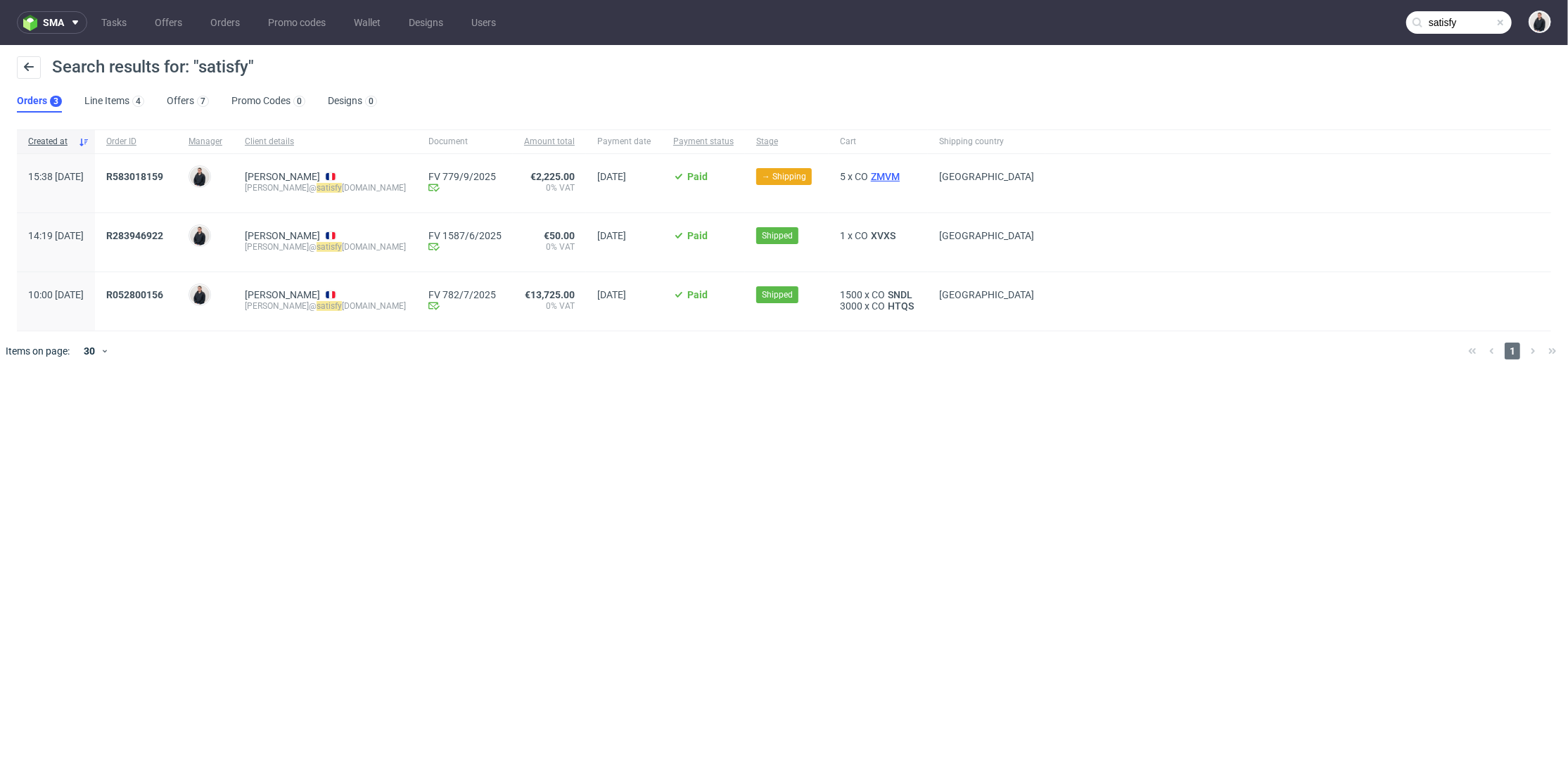
click at [868, 173] on span "ZMVM" at bounding box center [885, 176] width 34 height 11
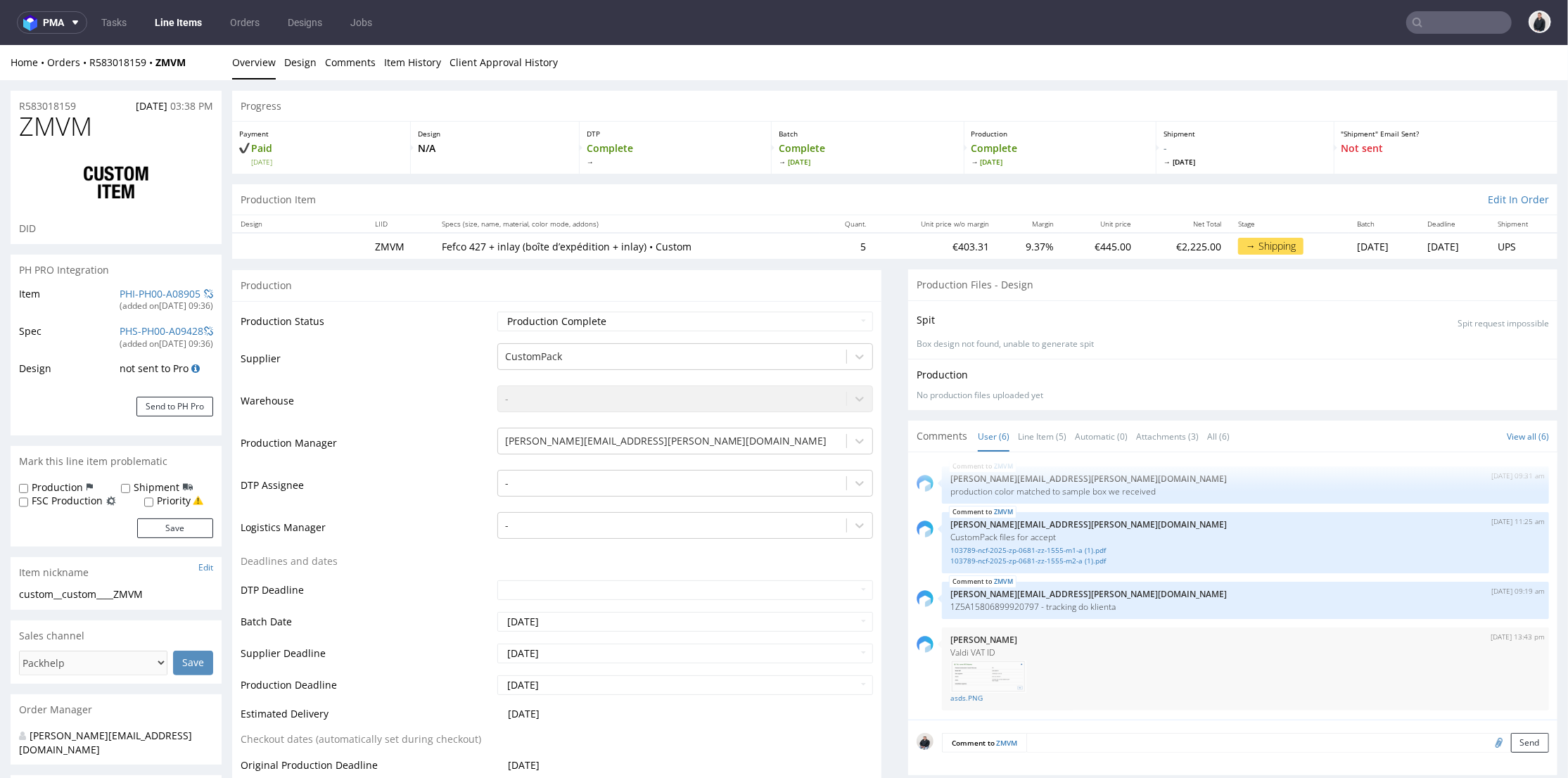
scroll to position [235, 0]
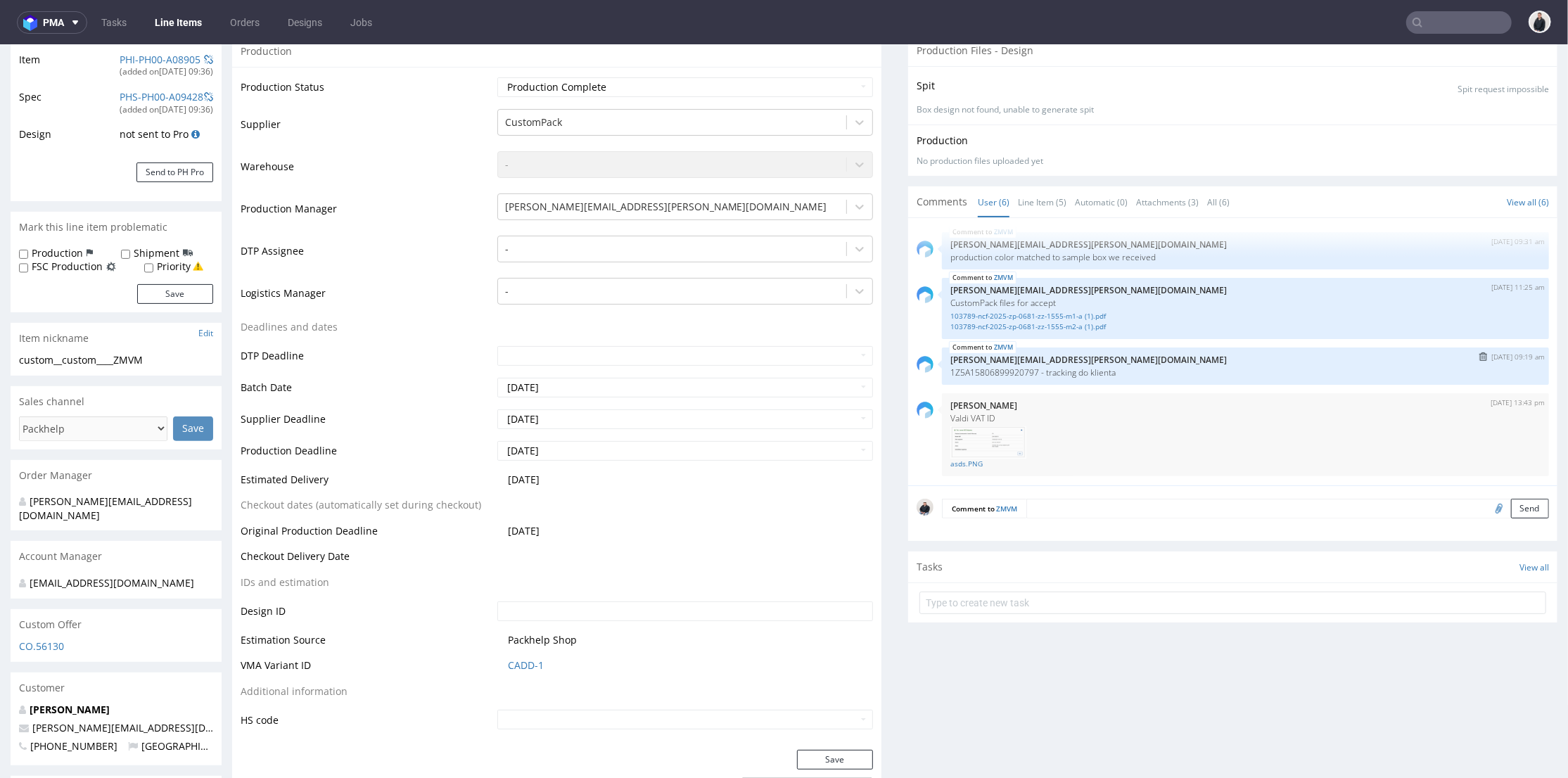
click at [988, 375] on p "1Z5A15806899920797 - tracking do klienta" at bounding box center [1245, 371] width 590 height 11
copy p "1Z5A15806899920797"
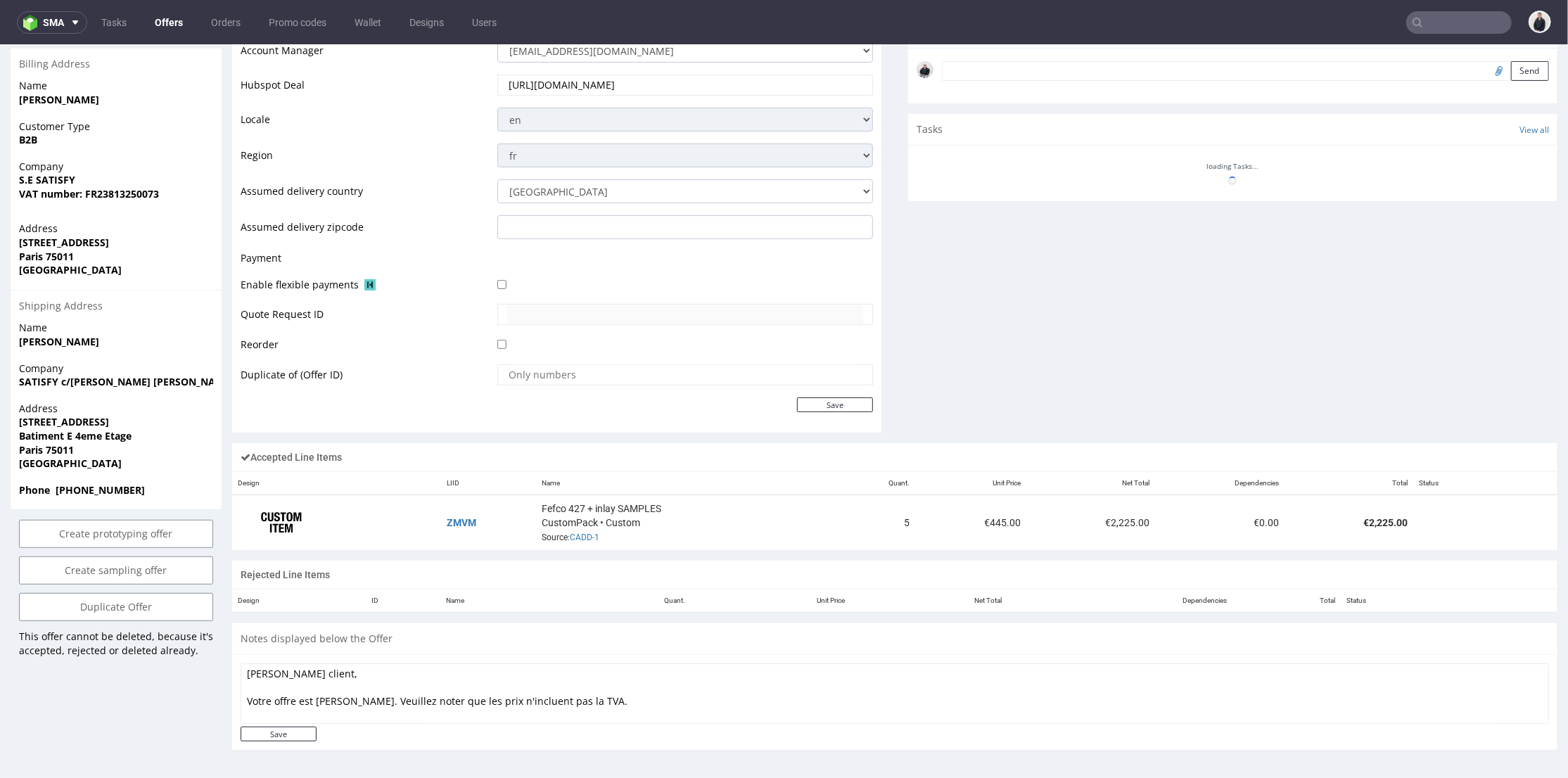
scroll to position [624, 0]
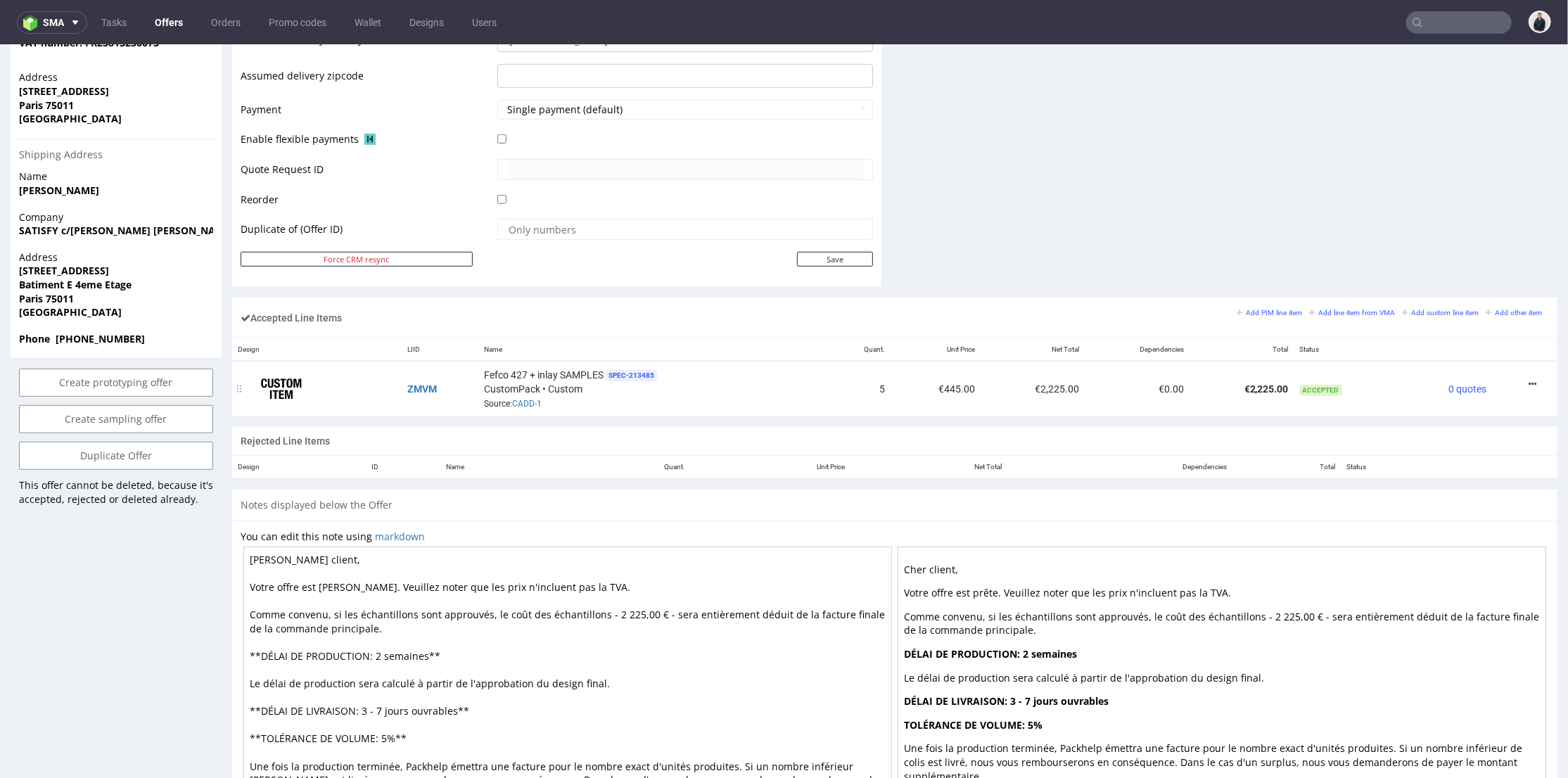
click at [1515, 382] on div at bounding box center [1520, 383] width 45 height 14
click at [1528, 382] on icon at bounding box center [1531, 383] width 8 height 10
click at [1479, 221] on span "Edit item specification" at bounding box center [1473, 226] width 105 height 14
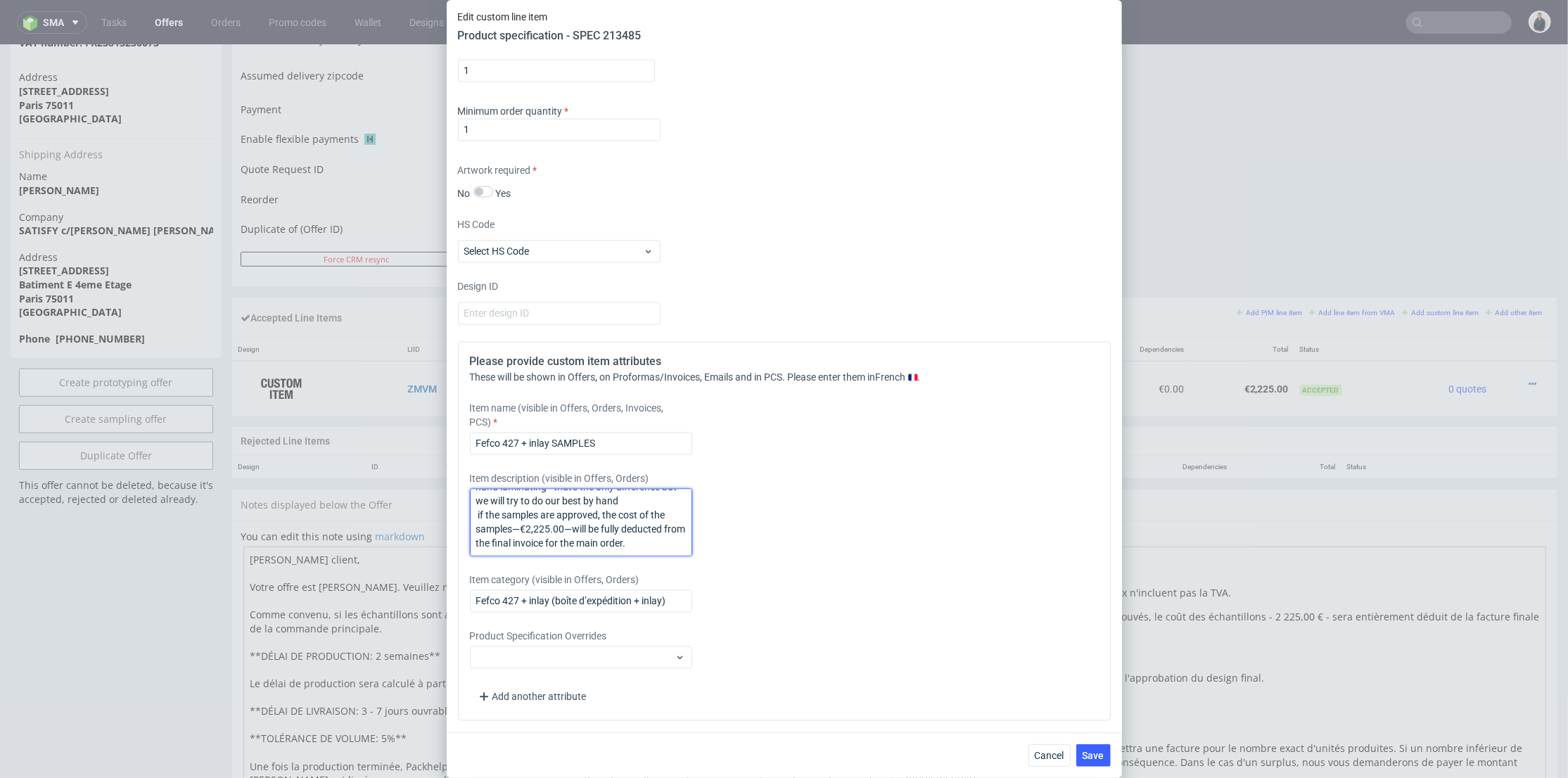
scroll to position [0, 0]
drag, startPoint x: 660, startPoint y: 544, endPoint x: 451, endPoint y: 473, distance: 220.7
click at [451, 473] on div "Supplier 181 Technical specification Instant price RFQ type name corrugated cod…" at bounding box center [784, 394] width 675 height 677
drag, startPoint x: 346, startPoint y: 335, endPoint x: 369, endPoint y: 336, distance: 23.0
click at [353, 334] on div "Edit custom line item Product specification - SPEC 213485 Supplier 181 Technica…" at bounding box center [784, 389] width 1568 height 778
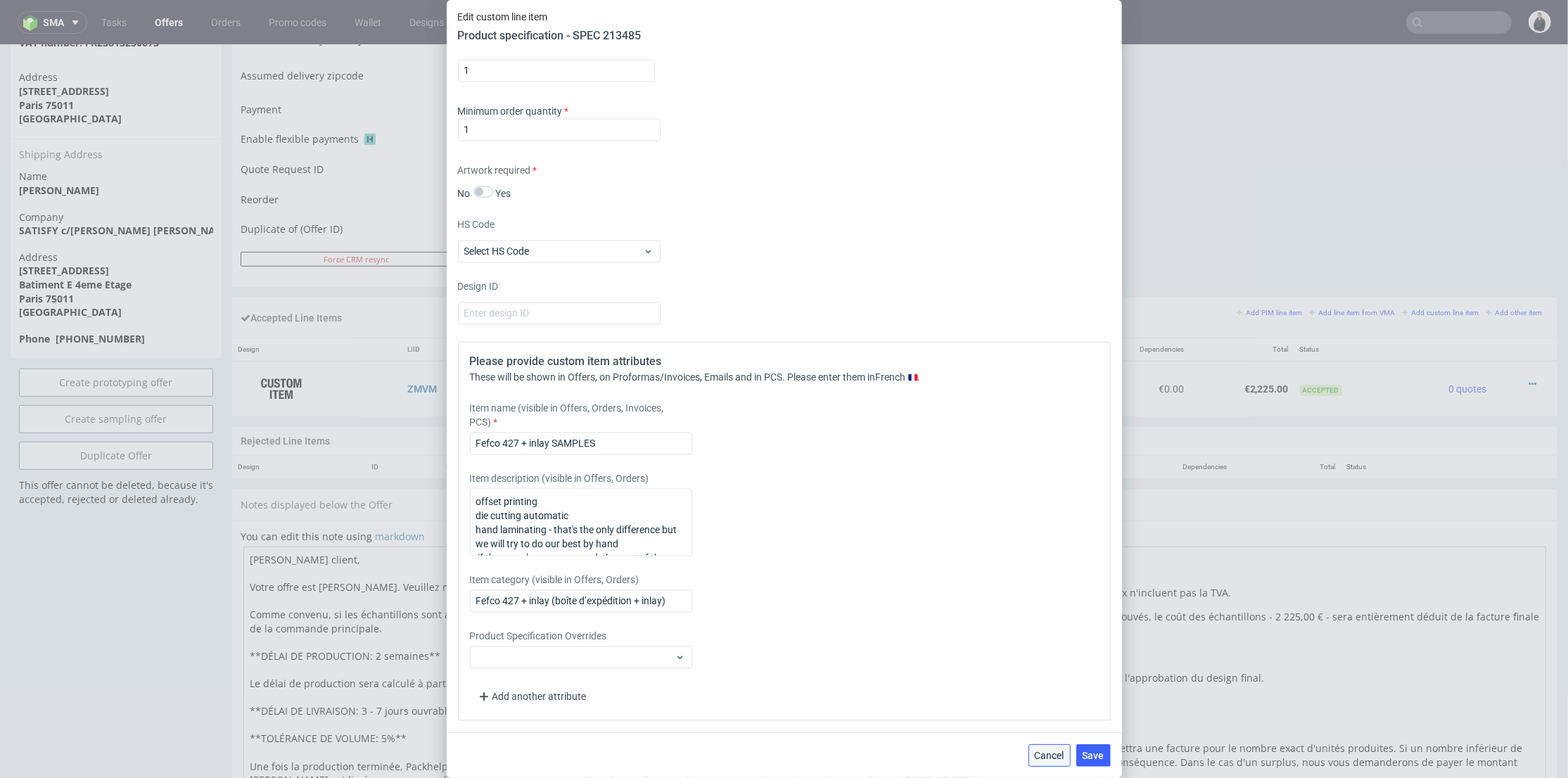
drag, startPoint x: 1052, startPoint y: 759, endPoint x: 522, endPoint y: 493, distance: 593.0
click at [1051, 759] on span "Cancel" at bounding box center [1049, 755] width 29 height 10
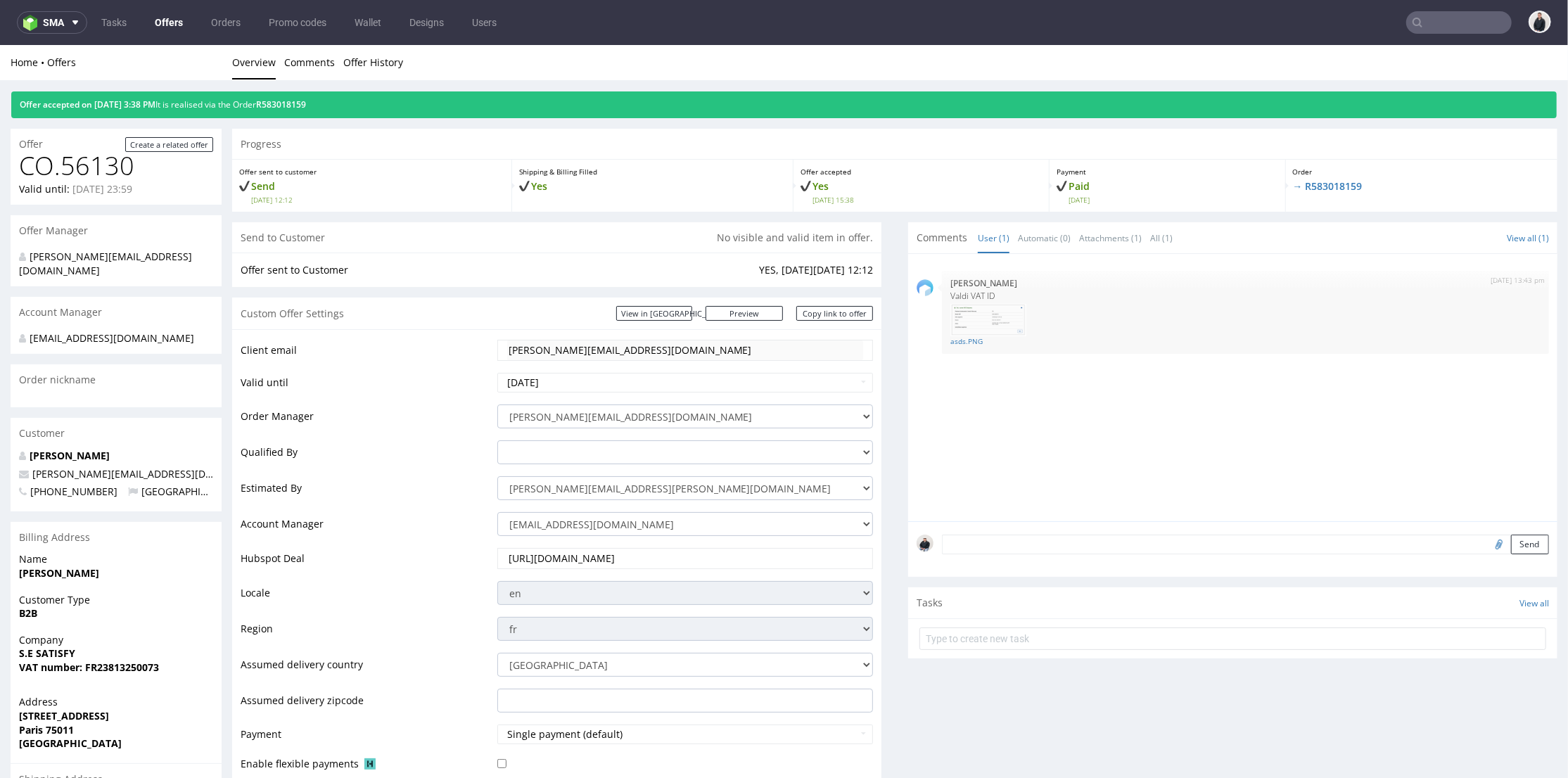
scroll to position [391, 0]
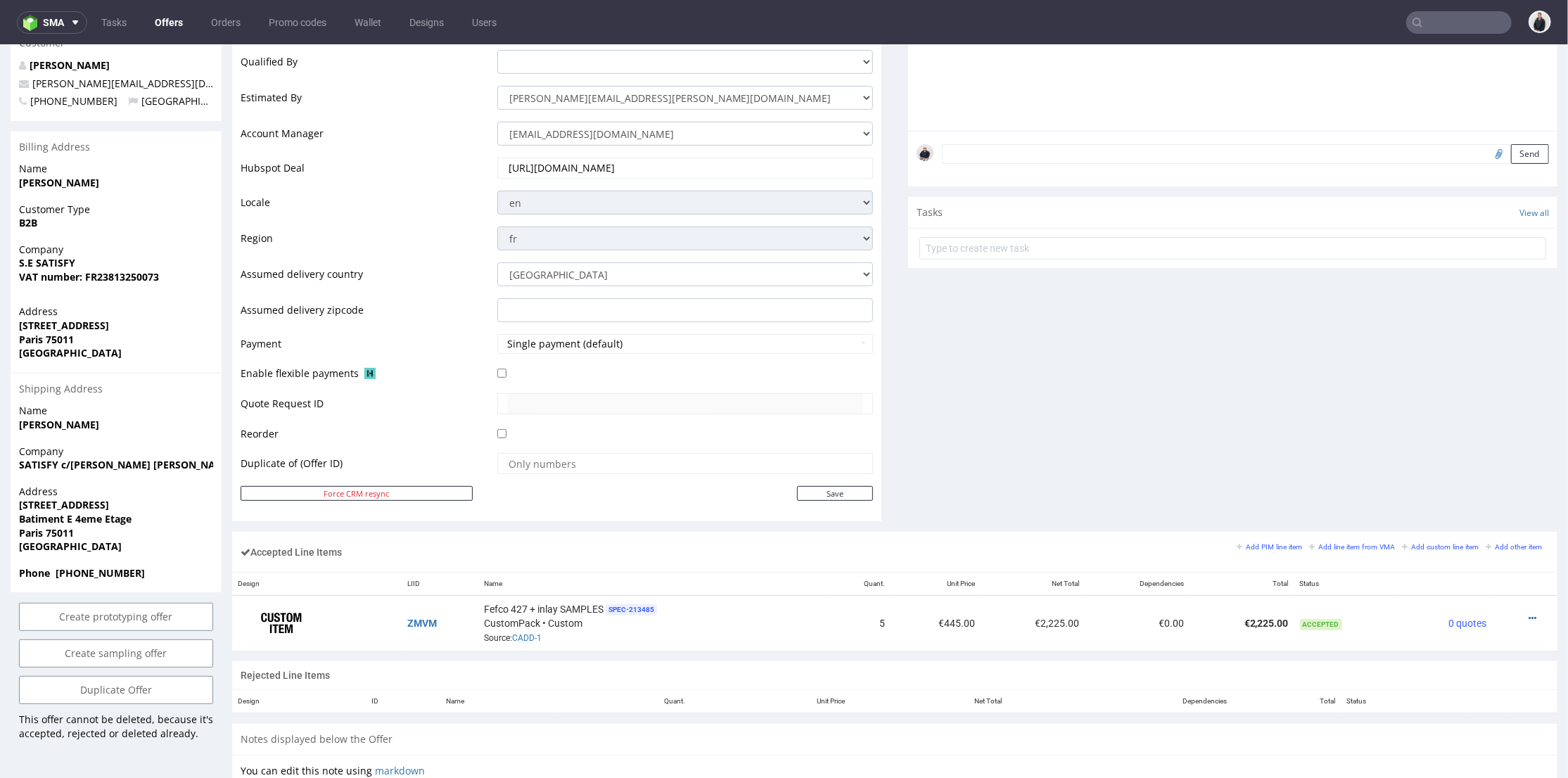
click at [1451, 24] on input "text" at bounding box center [1459, 22] width 105 height 23
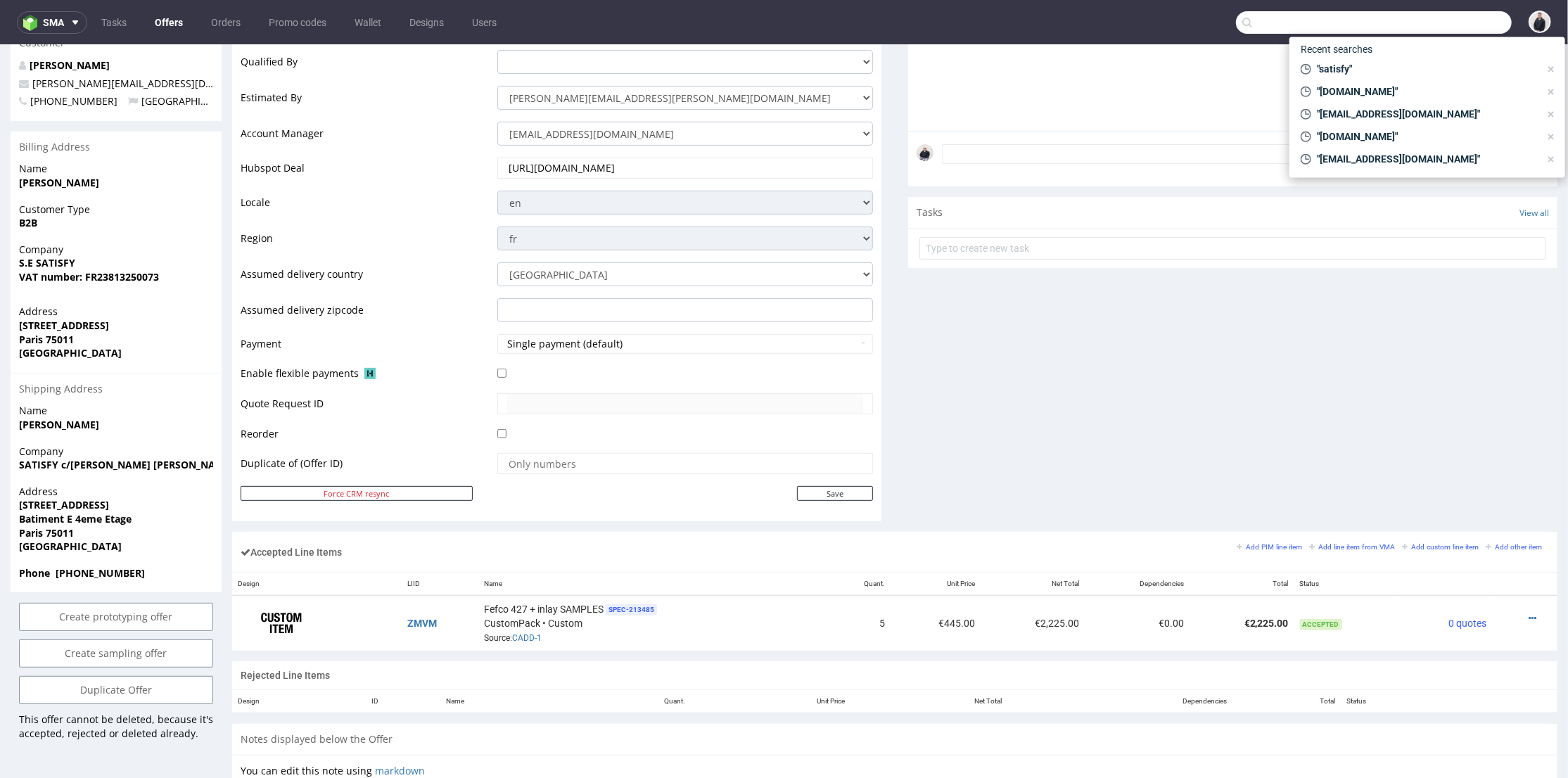
paste input "eutonomy.com"
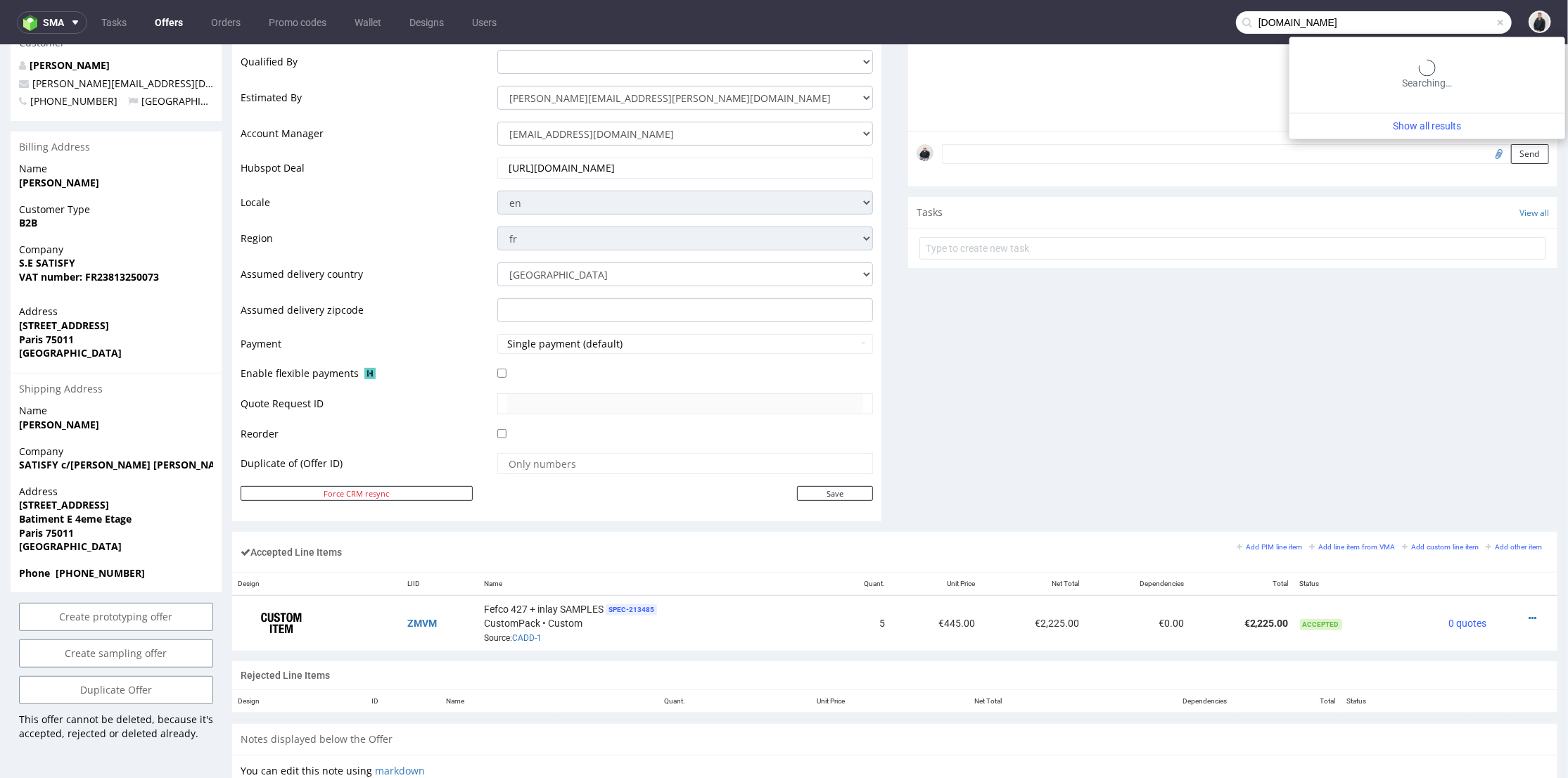
type input "eutonomy.com"
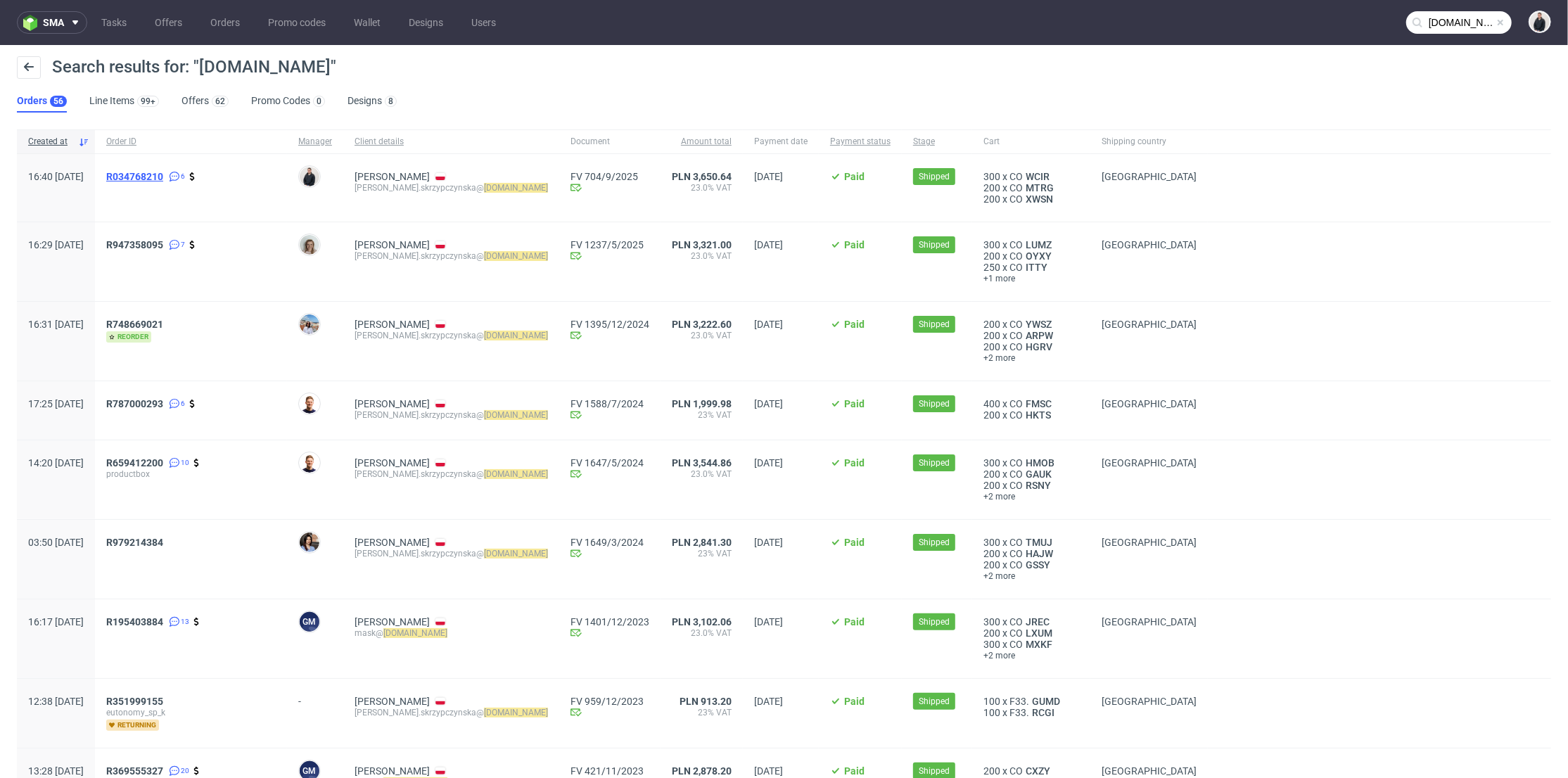
click at [164, 177] on span "R034768210" at bounding box center [134, 176] width 57 height 11
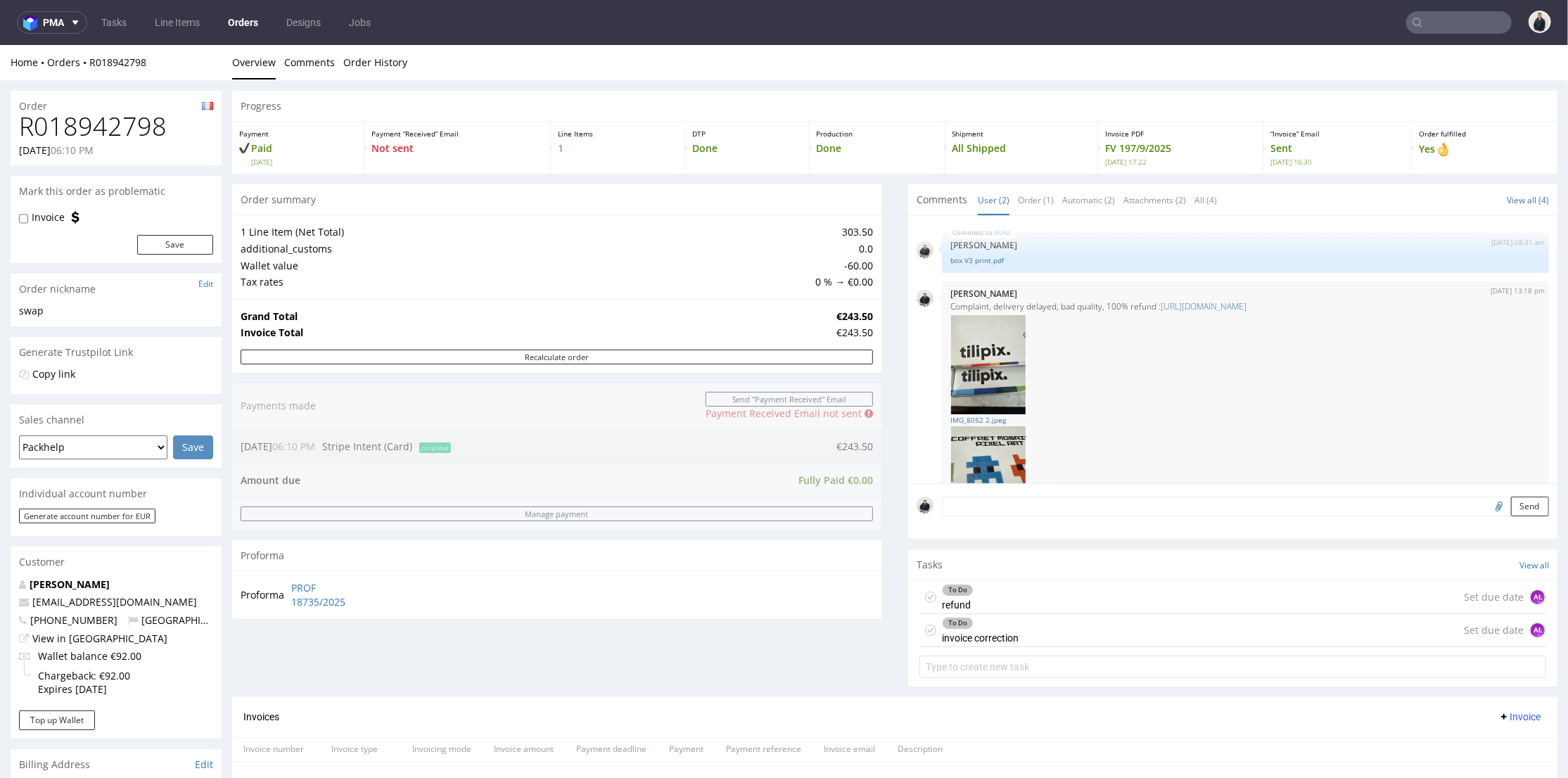
scroll to position [81, 0]
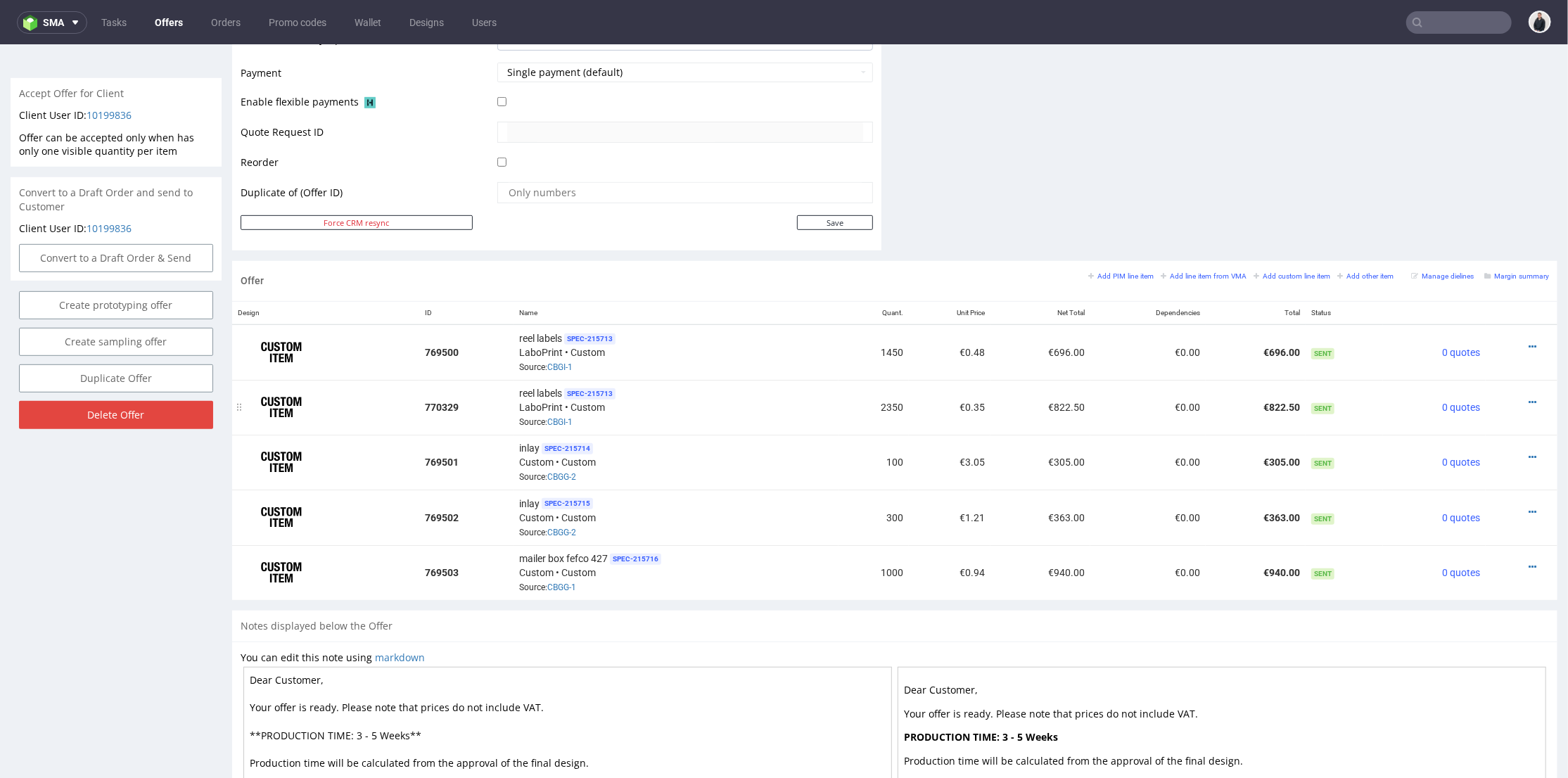
scroll to position [704, 0]
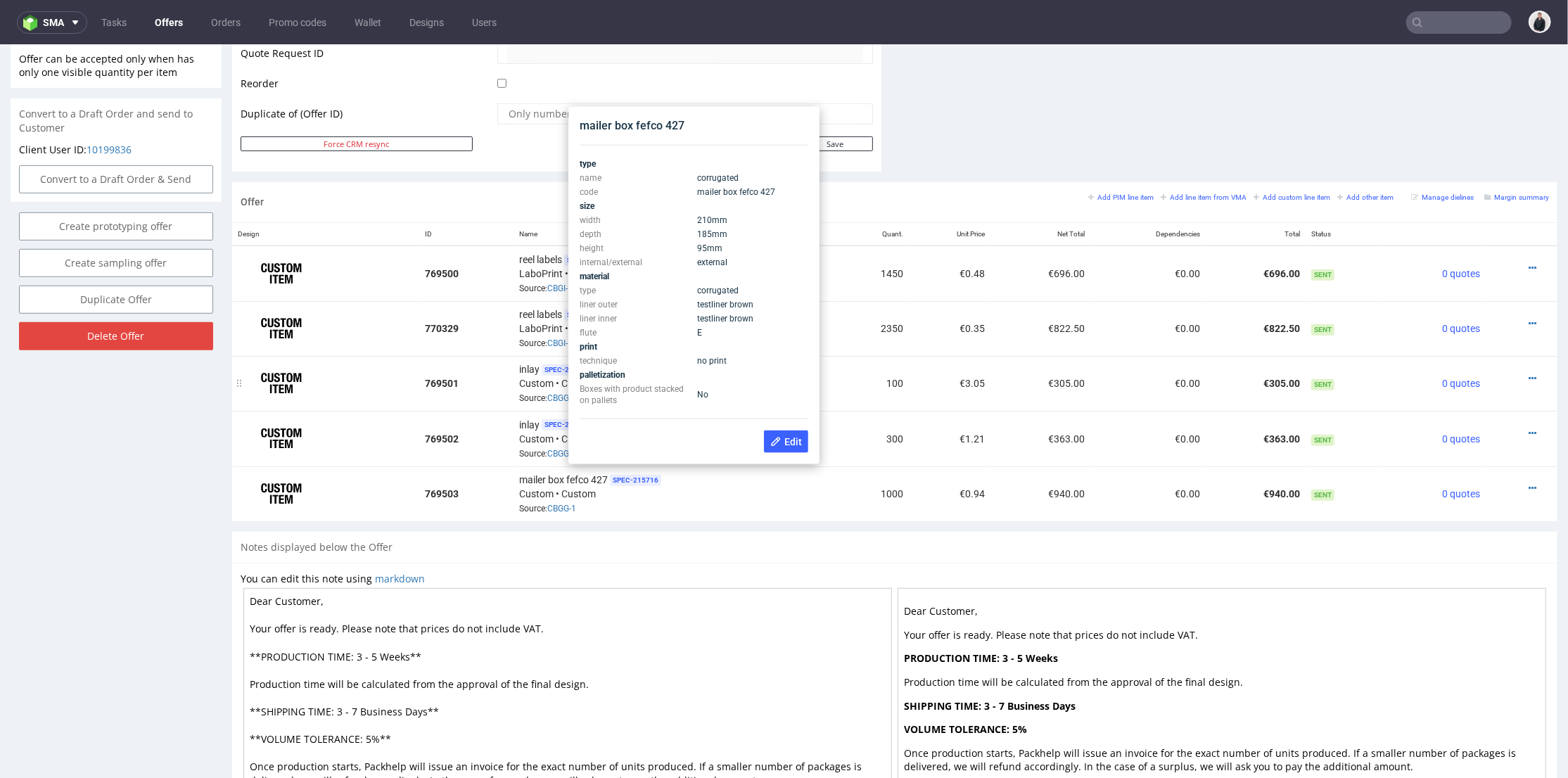
click at [885, 361] on td "100" at bounding box center [874, 383] width 70 height 55
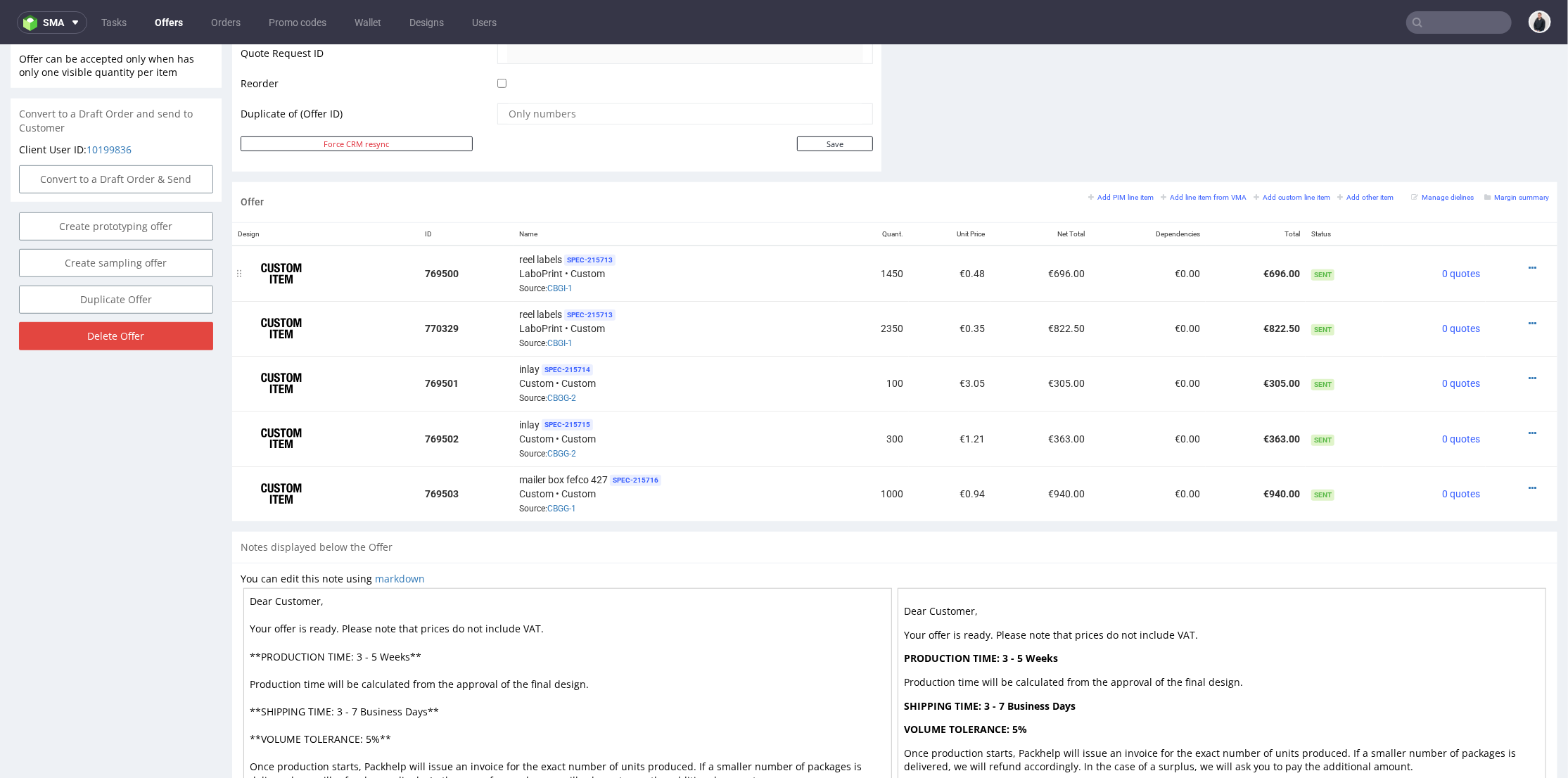
scroll to position [624, 0]
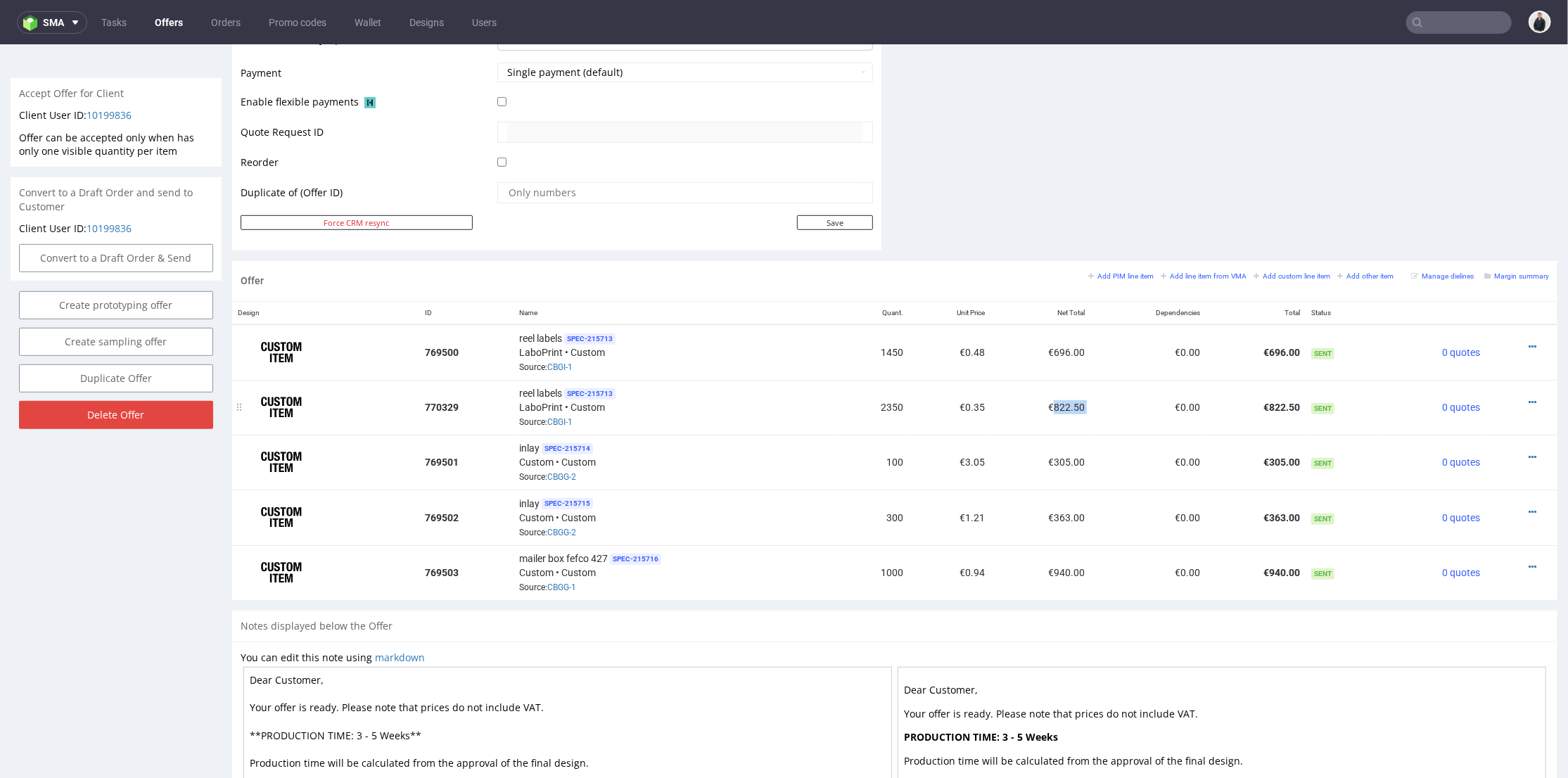
drag, startPoint x: 1080, startPoint y: 402, endPoint x: 1038, endPoint y: 407, distance: 42.3
click at [1038, 407] on tr "770329 reel labels SPEC- 215713 LaboPrint • Custom Source: CBGI-1 2350 €0.35 €8…" at bounding box center [895, 407] width 1325 height 55
copy td "822.50"
drag, startPoint x: 1041, startPoint y: 347, endPoint x: 1070, endPoint y: 342, distance: 29.4
click at [1070, 342] on td "€696.00" at bounding box center [1041, 351] width 100 height 56
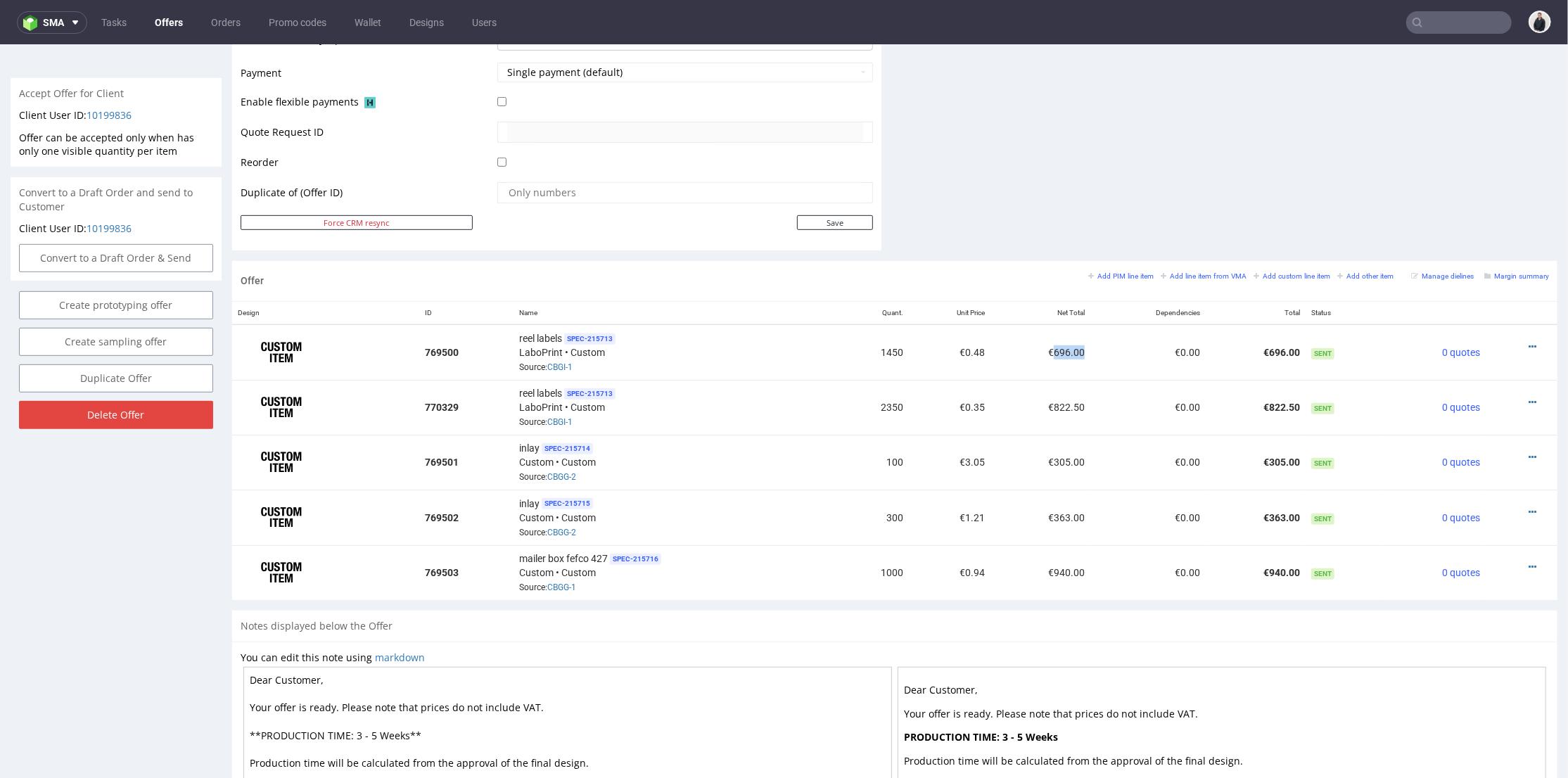
copy td "696.00"
click at [1495, 275] on small "Margin summary" at bounding box center [1516, 275] width 65 height 8
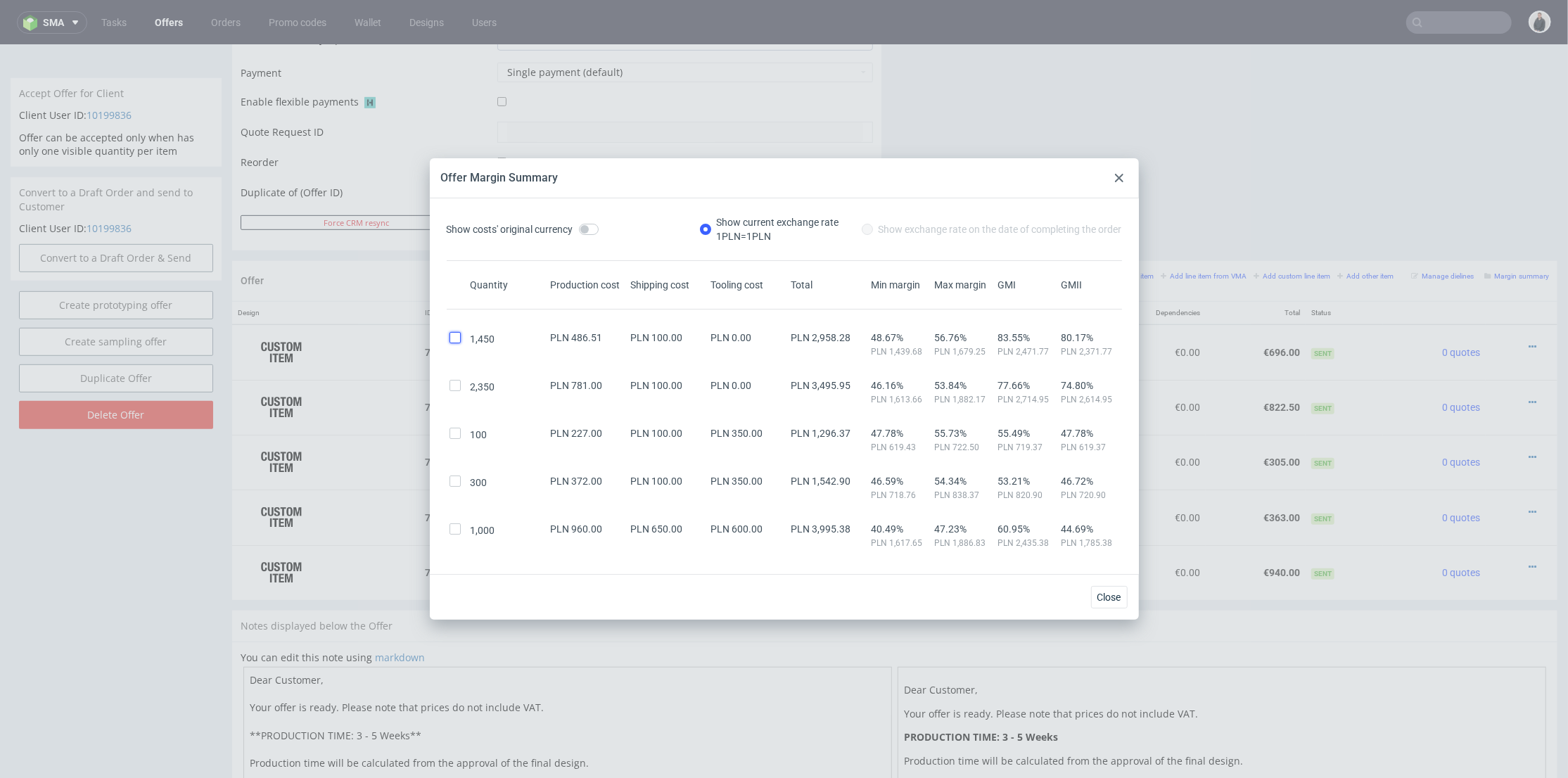
click at [459, 338] on input "checkbox" at bounding box center [455, 337] width 11 height 11
checkbox input "true"
click at [454, 390] on input "checkbox" at bounding box center [455, 385] width 11 height 11
checkbox input "true"
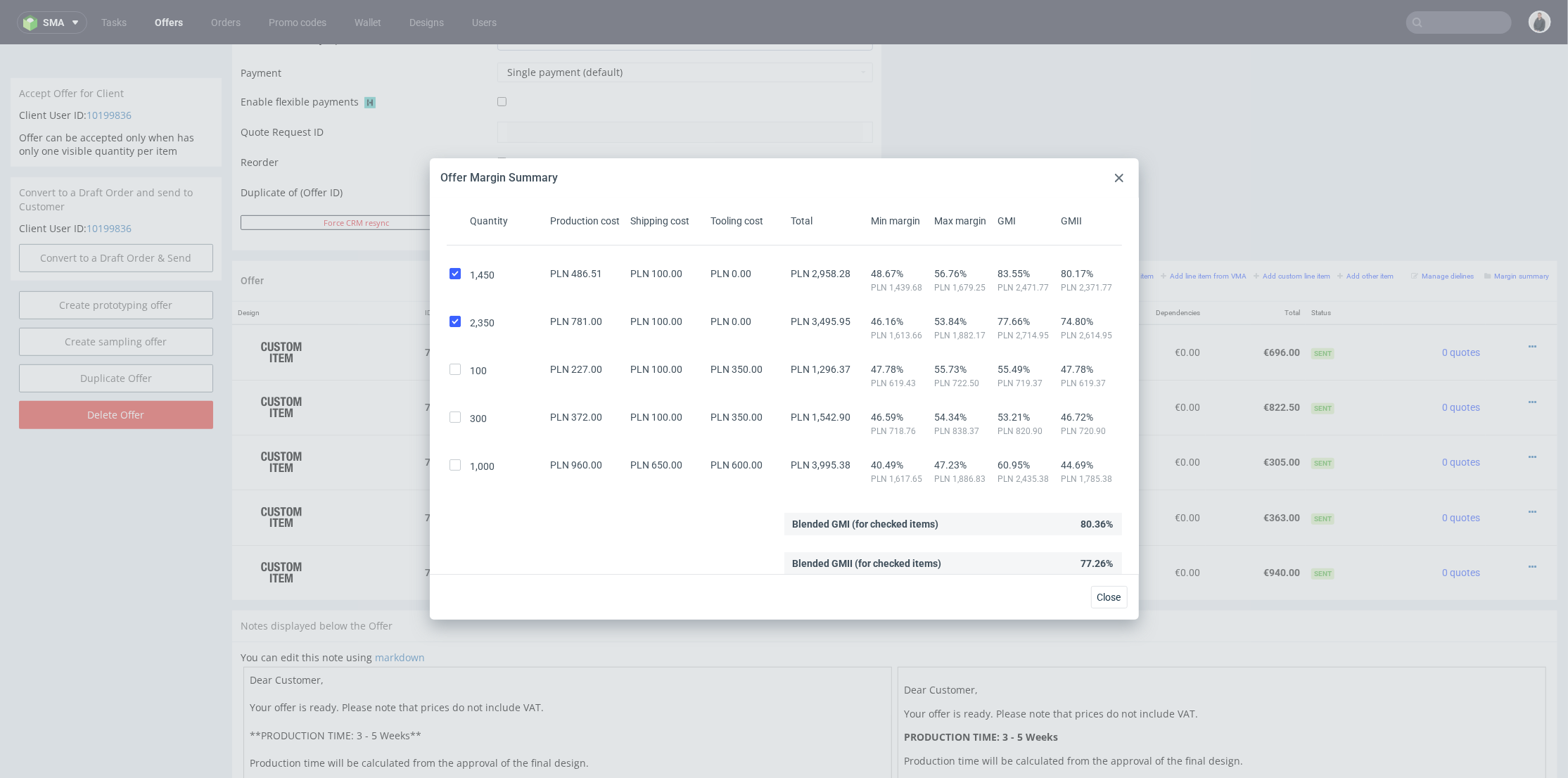
click at [663, 530] on div "Blended GMI (for checked items) 80.36%" at bounding box center [784, 523] width 675 height 23
click at [1120, 177] on div at bounding box center [1119, 178] width 17 height 17
